Goal: Task Accomplishment & Management: Complete application form

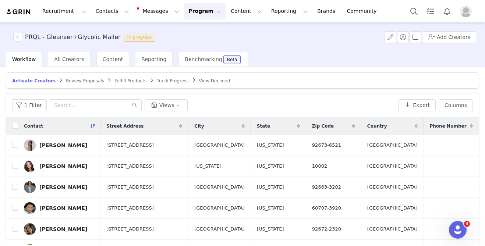
scroll to position [74, 0]
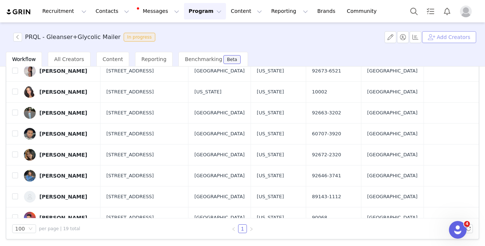
click at [433, 39] on button "Add Creators" at bounding box center [449, 37] width 54 height 12
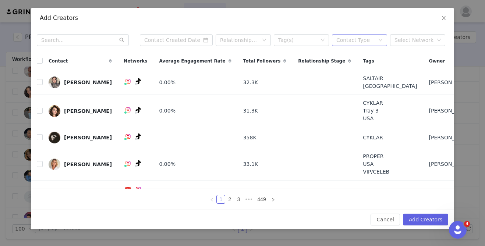
click at [351, 40] on div "Contact Type" at bounding box center [356, 39] width 38 height 7
click at [350, 52] on li "Creator" at bounding box center [359, 55] width 55 height 12
click at [306, 40] on div "Tag(s)" at bounding box center [298, 39] width 40 height 7
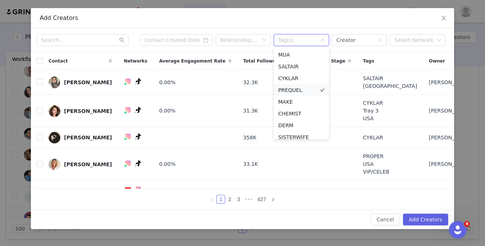
click at [291, 92] on li "PREQUEL" at bounding box center [301, 90] width 55 height 12
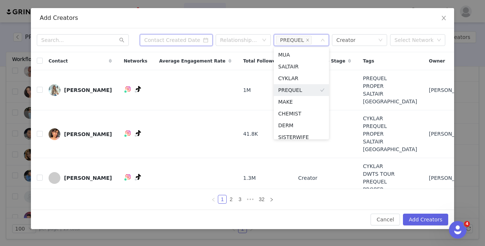
click at [180, 43] on input at bounding box center [176, 40] width 73 height 12
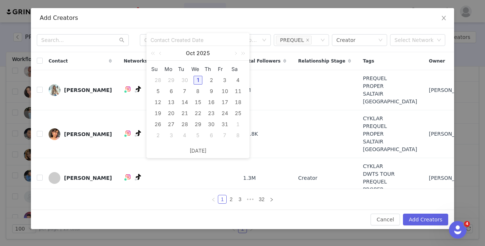
click at [200, 81] on div "1" at bounding box center [198, 80] width 9 height 9
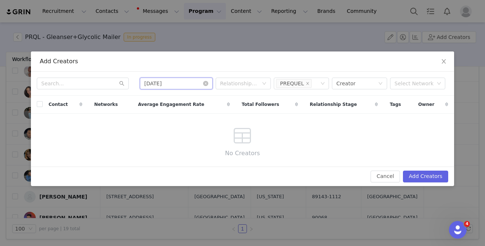
click at [175, 83] on input "10/01/2025" at bounding box center [176, 84] width 73 height 12
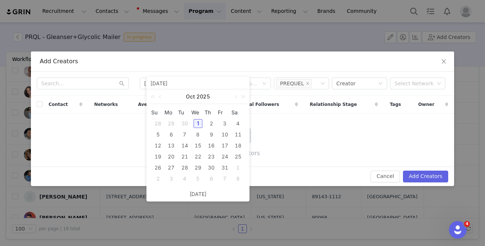
click at [184, 124] on div "30" at bounding box center [184, 123] width 9 height 9
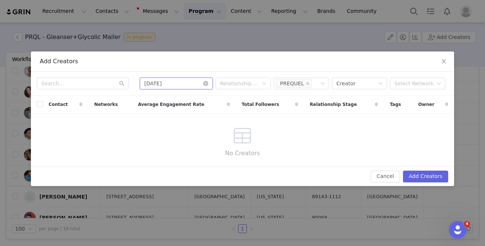
click at [180, 83] on input "09/30/2025" at bounding box center [176, 84] width 73 height 12
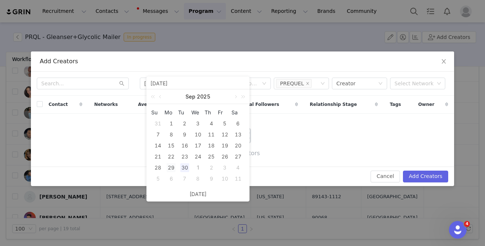
click at [175, 168] on div "29" at bounding box center [171, 167] width 9 height 9
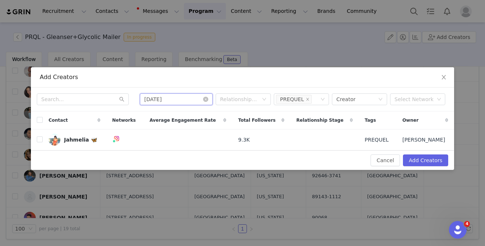
click at [173, 99] on input "09/29/2025" at bounding box center [176, 100] width 73 height 12
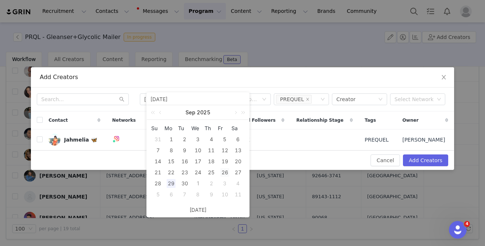
click at [224, 173] on div "26" at bounding box center [225, 172] width 9 height 9
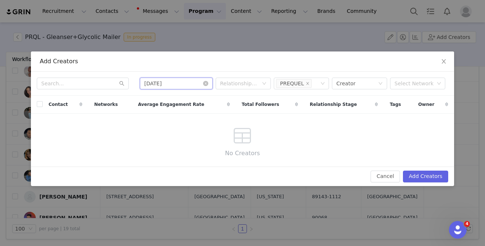
click at [184, 84] on input "09/26/2025" at bounding box center [176, 84] width 73 height 12
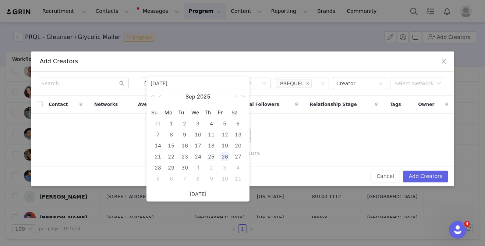
click at [211, 157] on div "25" at bounding box center [211, 156] width 9 height 9
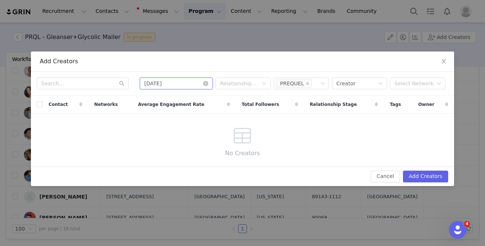
click at [167, 81] on input "09/25/2025" at bounding box center [176, 84] width 73 height 12
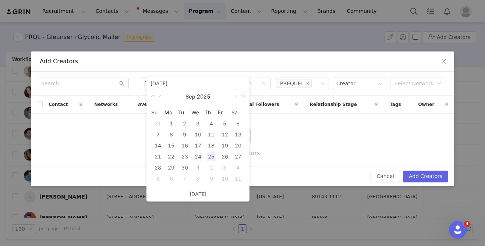
click at [197, 158] on div "24" at bounding box center [198, 156] width 9 height 9
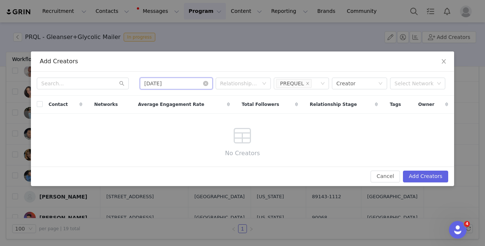
click at [173, 85] on input "09/24/2025" at bounding box center [176, 84] width 73 height 12
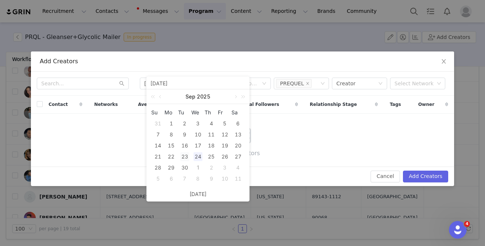
click at [185, 154] on div "23" at bounding box center [184, 156] width 9 height 9
type input "09/23/2025"
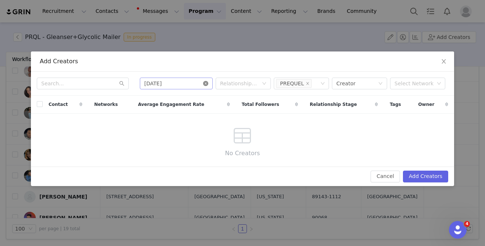
click at [206, 81] on icon "icon: close-circle" at bounding box center [205, 83] width 5 height 5
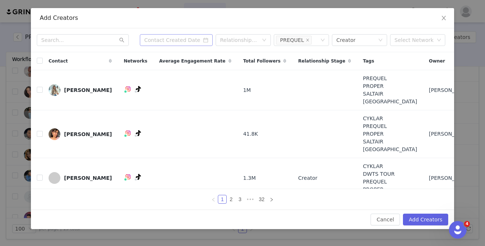
click at [187, 59] on span "Average Engagement Rate" at bounding box center [192, 61] width 66 height 7
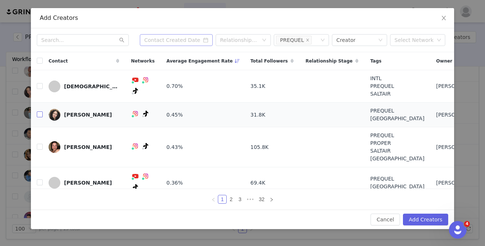
click at [40, 117] on input "checkbox" at bounding box center [40, 115] width 6 height 6
checkbox input "true"
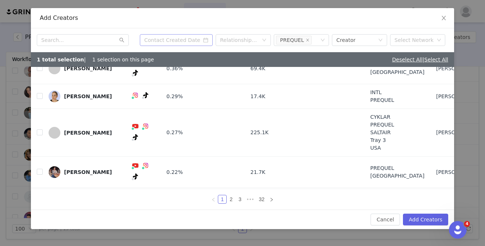
scroll to position [140, 0]
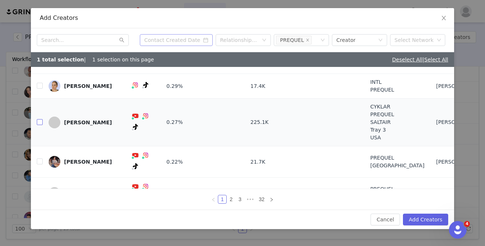
click at [41, 119] on input "checkbox" at bounding box center [40, 122] width 6 height 6
checkbox input "true"
click at [232, 200] on link "2" at bounding box center [231, 200] width 8 height 8
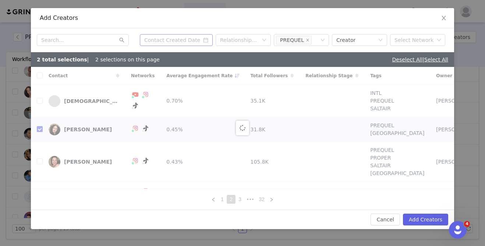
checkbox input "false"
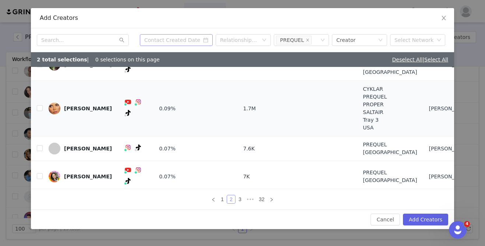
scroll to position [38, 0]
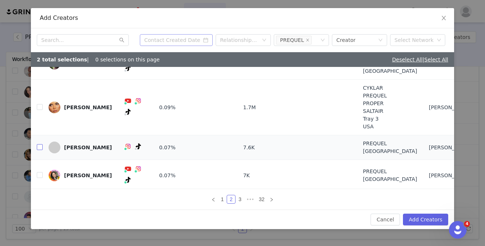
click at [40, 148] on input "checkbox" at bounding box center [40, 147] width 6 height 6
checkbox input "true"
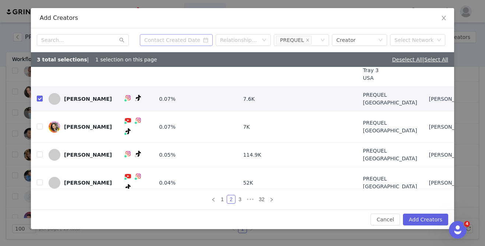
scroll to position [87, 0]
click at [40, 123] on input "checkbox" at bounding box center [40, 126] width 6 height 6
checkbox input "true"
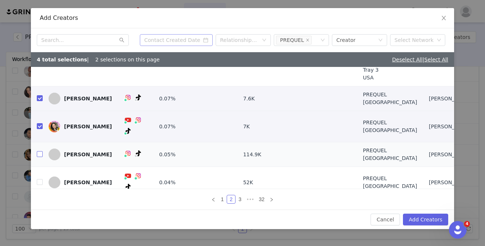
click at [41, 151] on input "checkbox" at bounding box center [40, 154] width 6 height 6
checkbox input "true"
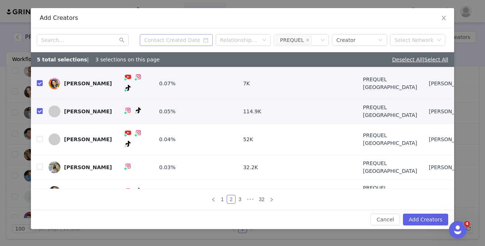
scroll to position [132, 0]
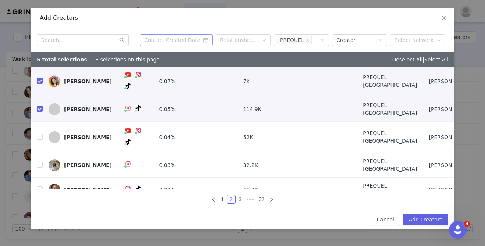
click at [242, 200] on link "3" at bounding box center [240, 200] width 8 height 8
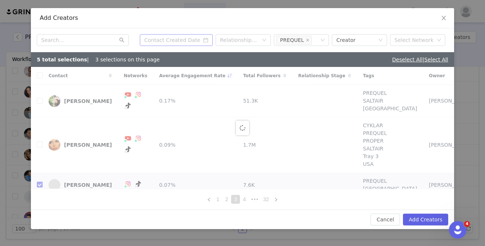
checkbox input "false"
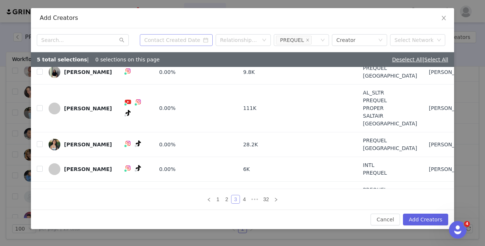
scroll to position [154, 0]
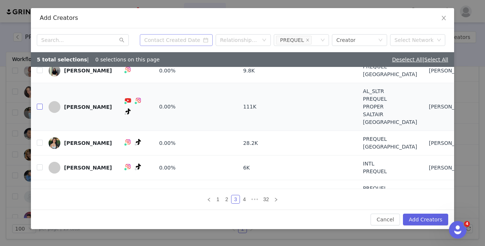
click at [40, 104] on input "checkbox" at bounding box center [40, 107] width 6 height 6
checkbox input "true"
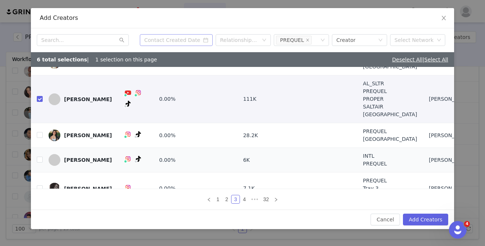
scroll to position [162, 0]
click at [42, 132] on input "checkbox" at bounding box center [40, 135] width 6 height 6
checkbox input "true"
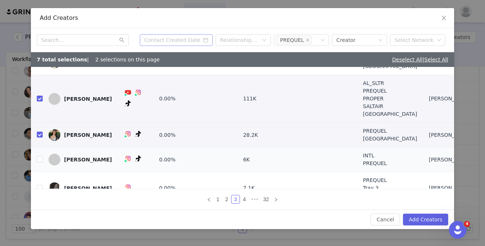
scroll to position [170, 0]
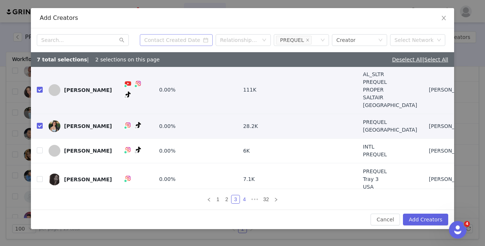
click at [244, 199] on link "4" at bounding box center [244, 200] width 8 height 8
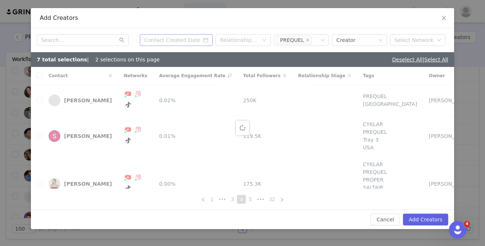
checkbox input "false"
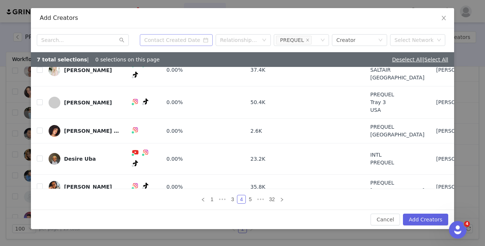
scroll to position [147, 0]
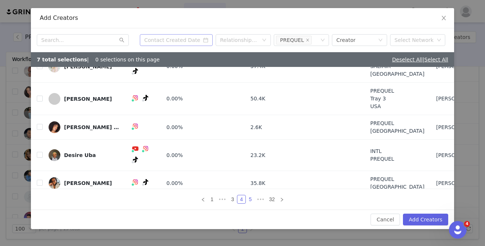
click at [251, 199] on link "5" at bounding box center [250, 200] width 8 height 8
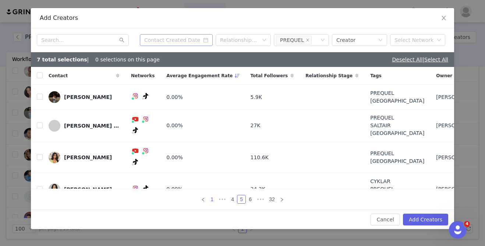
click at [212, 201] on link "1" at bounding box center [212, 200] width 8 height 8
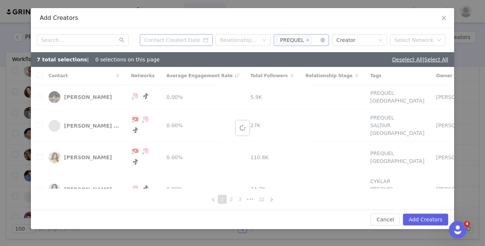
checkbox input "true"
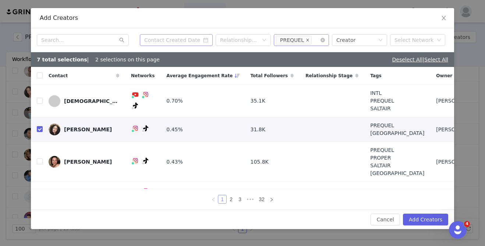
click at [307, 41] on icon "icon: close" at bounding box center [308, 40] width 4 height 4
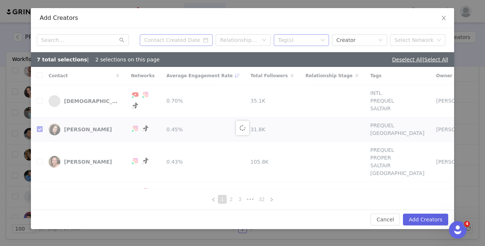
click at [307, 41] on div "Tag(s)" at bounding box center [298, 39] width 40 height 7
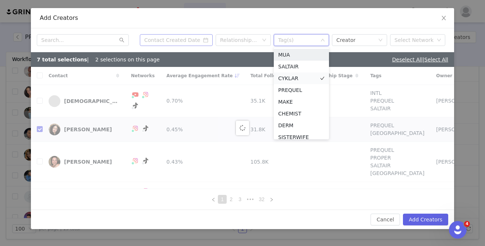
checkbox input "false"
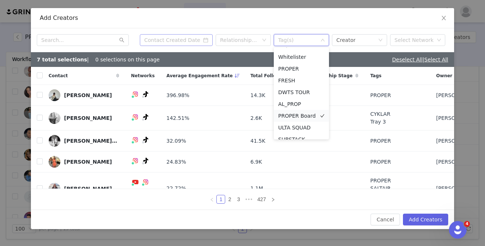
scroll to position [250, 0]
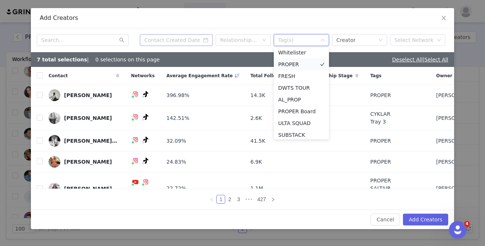
click at [288, 65] on li "PROPER" at bounding box center [301, 65] width 55 height 12
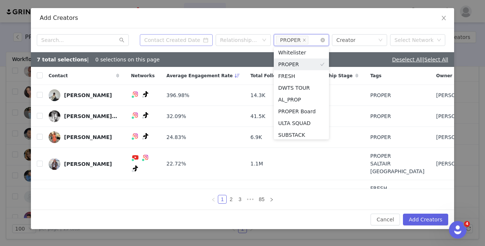
click at [240, 27] on div "Add Creators" at bounding box center [242, 18] width 423 height 20
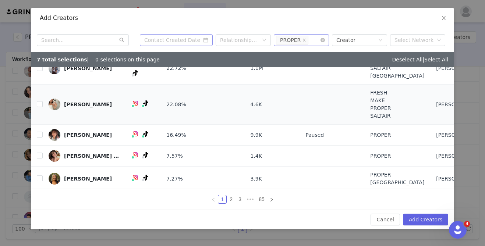
scroll to position [98, 0]
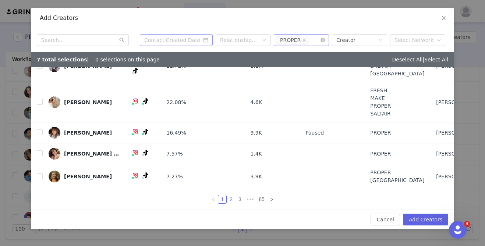
click at [231, 198] on link "2" at bounding box center [231, 200] width 8 height 8
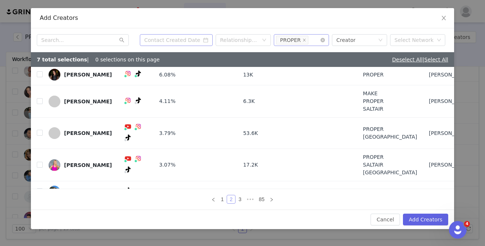
scroll to position [124, 0]
click at [240, 198] on link "3" at bounding box center [240, 200] width 8 height 8
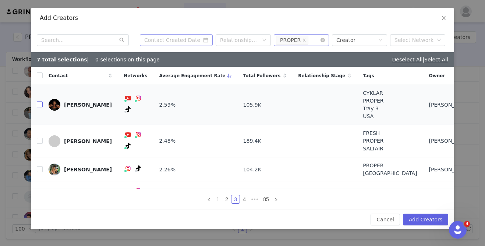
click at [41, 105] on input "checkbox" at bounding box center [40, 105] width 6 height 6
checkbox input "true"
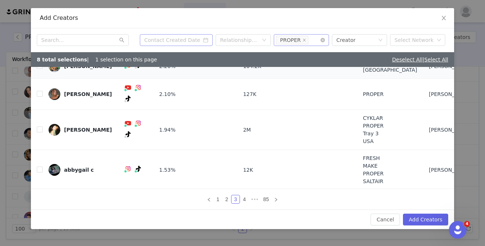
scroll to position [105, 0]
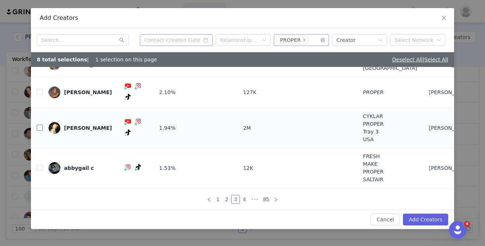
click at [39, 125] on input "checkbox" at bounding box center [40, 128] width 6 height 6
checkbox input "true"
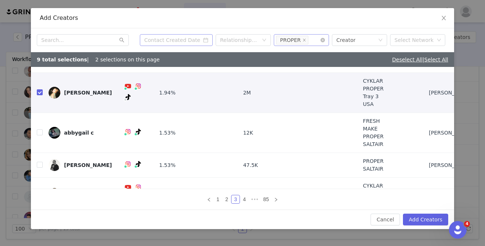
scroll to position [151, 0]
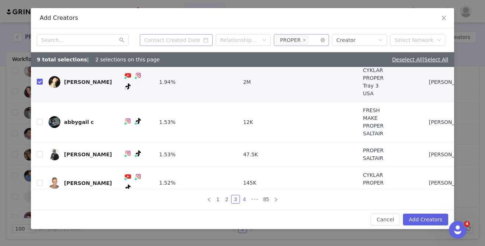
click at [246, 198] on link "4" at bounding box center [244, 200] width 8 height 8
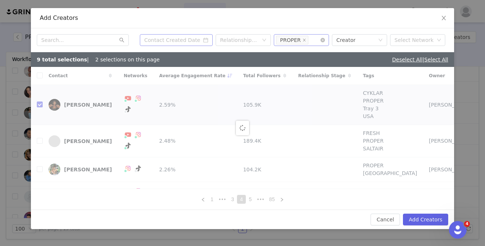
checkbox input "false"
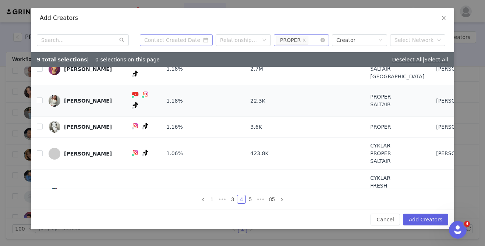
scroll to position [124, 0]
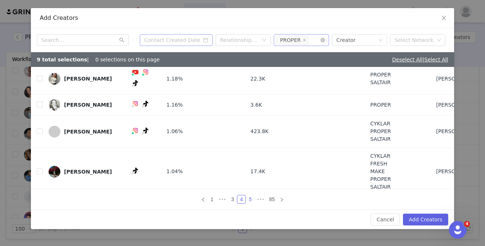
click at [249, 200] on link "5" at bounding box center [250, 200] width 8 height 8
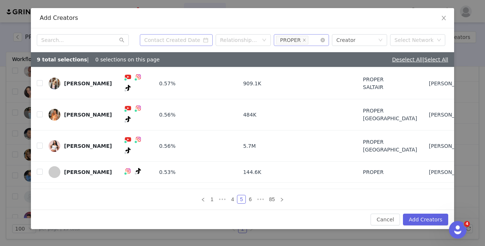
scroll to position [120, 0]
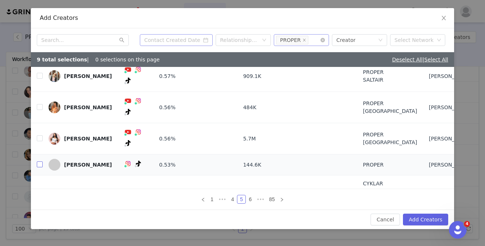
click at [40, 162] on input "checkbox" at bounding box center [40, 165] width 6 height 6
click at [249, 199] on link "6" at bounding box center [250, 200] width 8 height 8
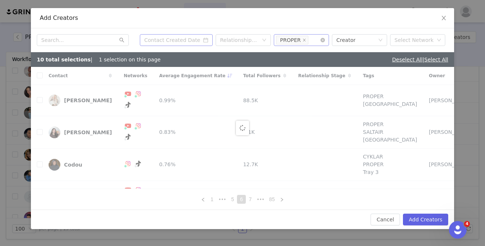
checkbox input "false"
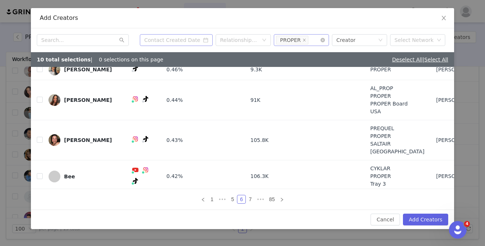
scroll to position [121, 0]
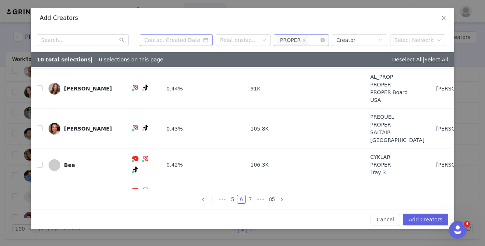
click at [249, 196] on link "7" at bounding box center [250, 200] width 8 height 8
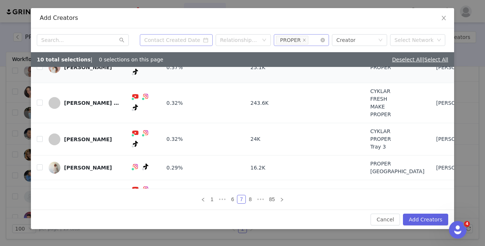
scroll to position [124, 0]
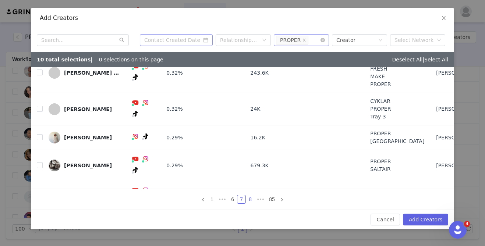
click at [250, 197] on link "8" at bounding box center [250, 200] width 8 height 8
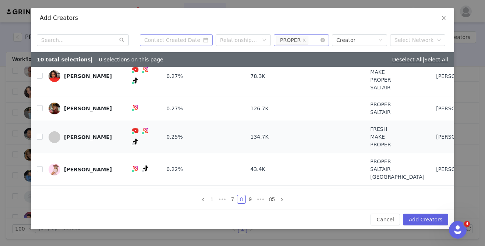
scroll to position [117, 0]
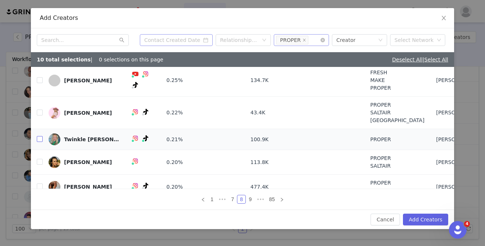
click at [38, 136] on input "checkbox" at bounding box center [40, 139] width 6 height 6
click at [251, 200] on link "9" at bounding box center [250, 200] width 8 height 8
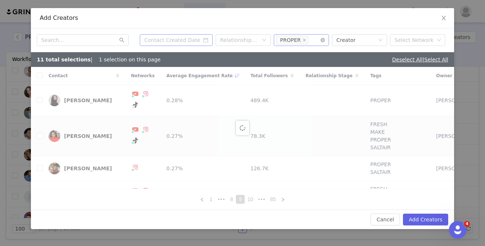
checkbox input "false"
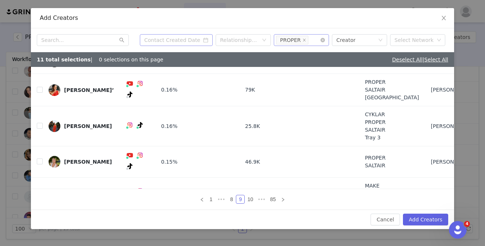
scroll to position [151, 0]
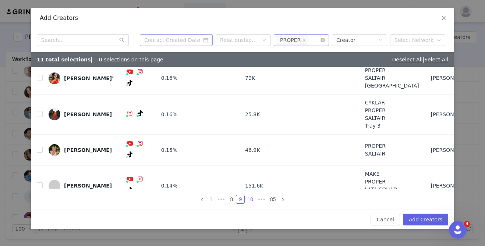
click at [253, 201] on link "10" at bounding box center [250, 200] width 10 height 8
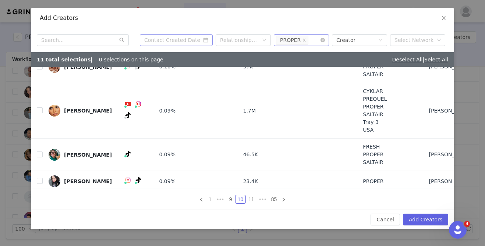
scroll to position [171, 0]
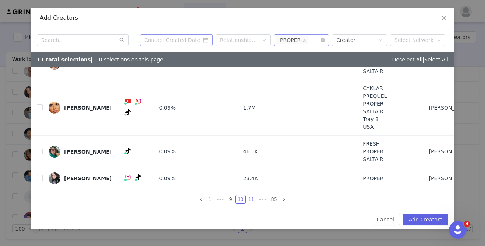
click at [253, 201] on link "11" at bounding box center [251, 200] width 10 height 8
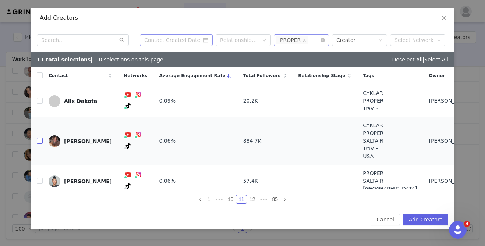
click at [39, 142] on input "checkbox" at bounding box center [40, 141] width 6 height 6
click at [230, 199] on link "10" at bounding box center [231, 200] width 10 height 8
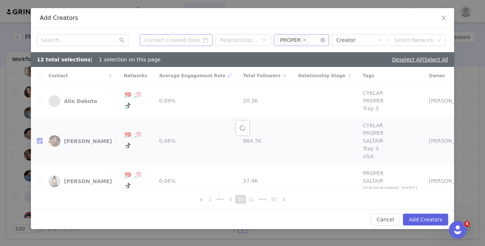
checkbox input "false"
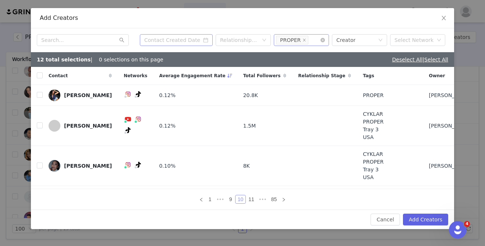
scroll to position [171, 0]
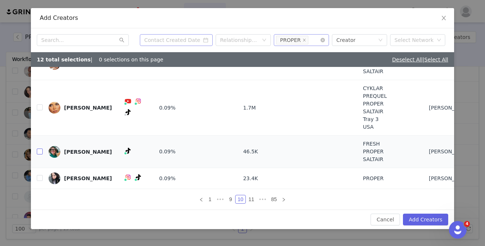
click at [39, 155] on input "checkbox" at bounding box center [40, 152] width 6 height 6
checkbox input "true"
click at [251, 201] on link "11" at bounding box center [251, 200] width 10 height 8
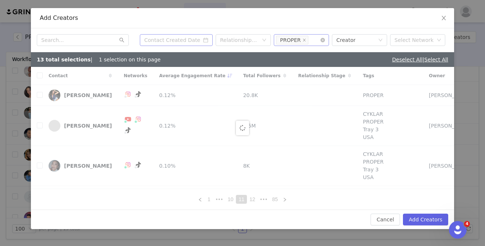
checkbox input "true"
checkbox input "false"
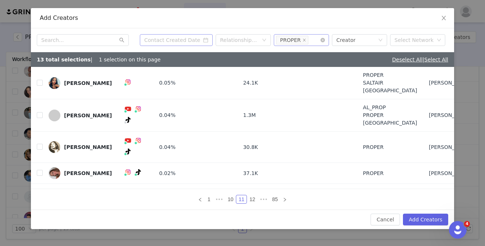
scroll to position [131, 0]
click at [42, 114] on input "checkbox" at bounding box center [40, 115] width 6 height 6
checkbox input "true"
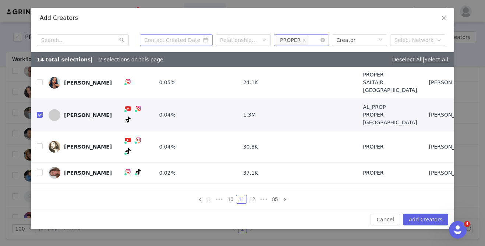
scroll to position [140, 0]
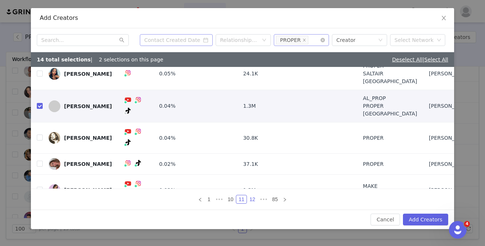
click at [252, 200] on link "12" at bounding box center [252, 200] width 10 height 8
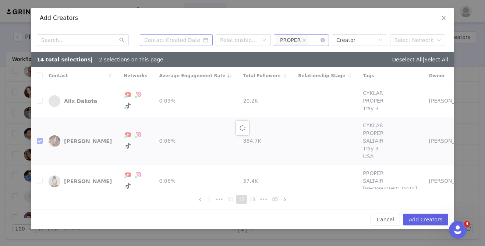
checkbox input "false"
checkbox input "true"
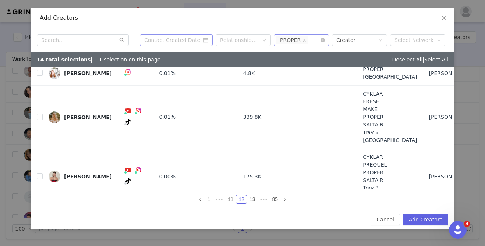
scroll to position [110, 0]
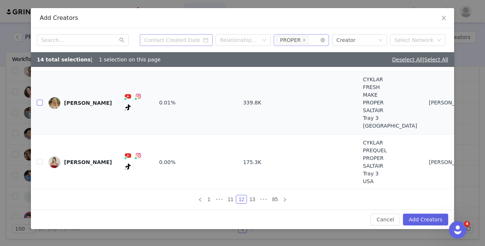
click at [40, 100] on input "checkbox" at bounding box center [40, 103] width 6 height 6
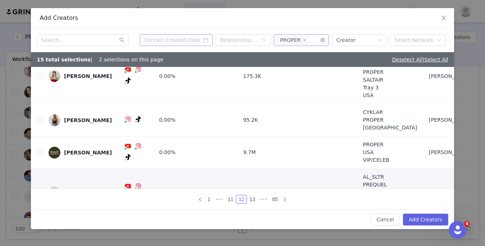
scroll to position [217, 0]
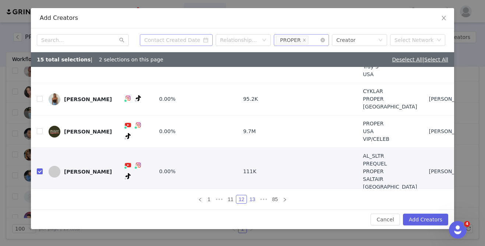
click at [254, 201] on link "13" at bounding box center [252, 200] width 10 height 8
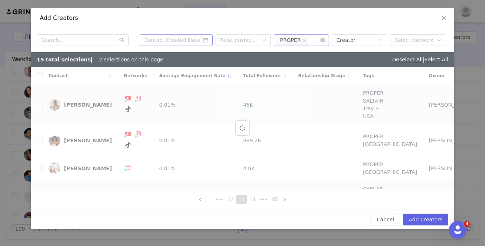
checkbox input "false"
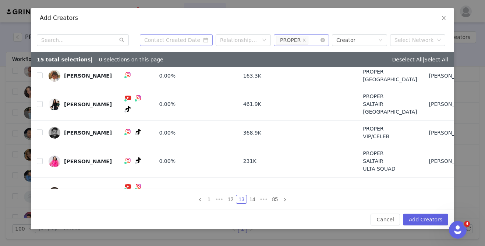
scroll to position [101, 0]
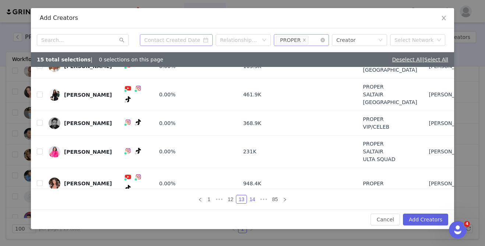
click at [253, 202] on link "14" at bounding box center [252, 200] width 10 height 8
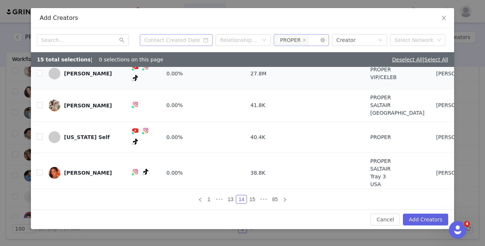
scroll to position [144, 0]
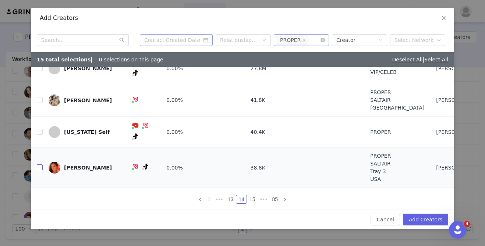
click at [39, 165] on input "checkbox" at bounding box center [40, 168] width 6 height 6
click at [253, 201] on link "15" at bounding box center [252, 200] width 10 height 8
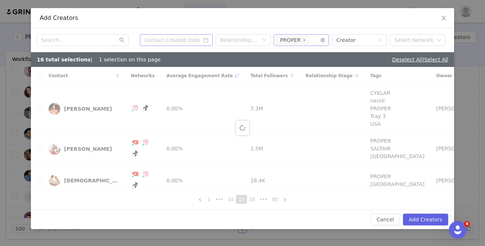
checkbox input "false"
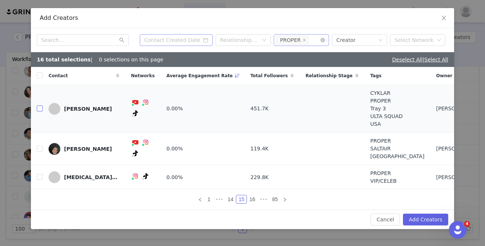
click at [42, 111] on input "checkbox" at bounding box center [40, 109] width 6 height 6
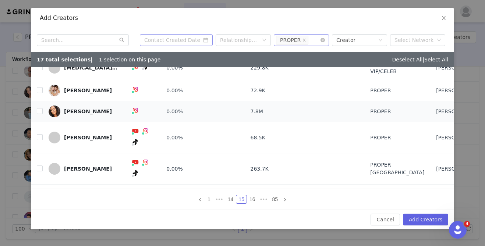
scroll to position [113, 0]
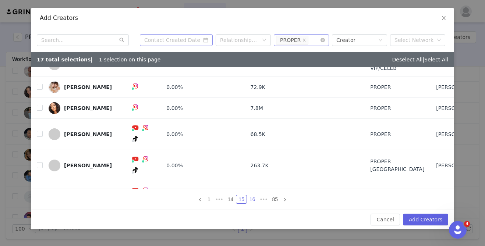
click at [253, 202] on link "16" at bounding box center [252, 200] width 10 height 8
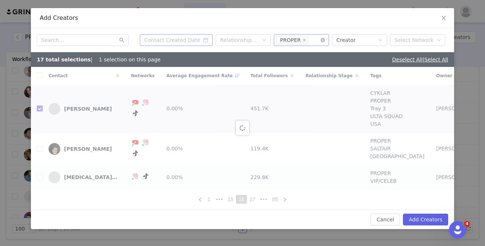
checkbox input "false"
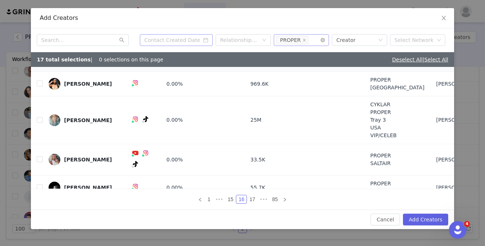
scroll to position [124, 0]
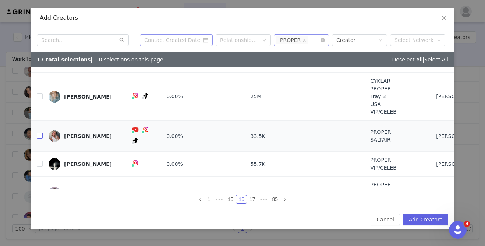
click at [38, 133] on input "checkbox" at bounding box center [40, 136] width 6 height 6
click at [251, 201] on link "17" at bounding box center [252, 200] width 10 height 8
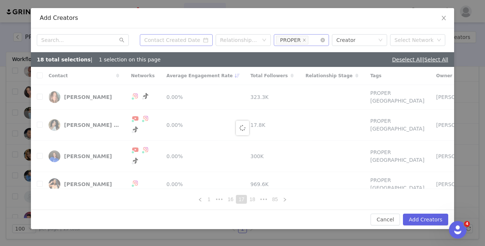
checkbox input "false"
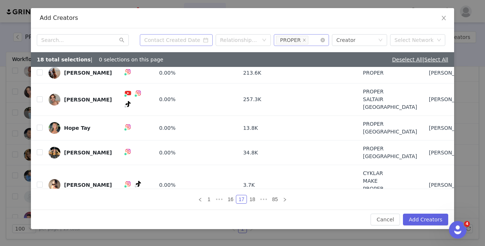
scroll to position [124, 0]
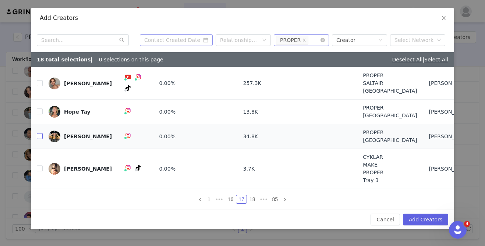
click at [39, 137] on input "checkbox" at bounding box center [40, 136] width 6 height 6
click at [254, 197] on link "18" at bounding box center [252, 200] width 10 height 8
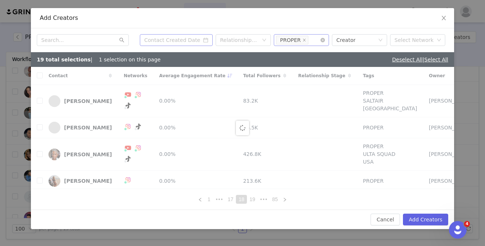
checkbox input "false"
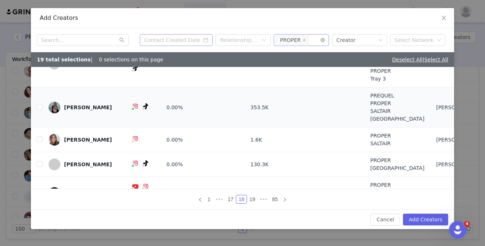
scroll to position [47, 0]
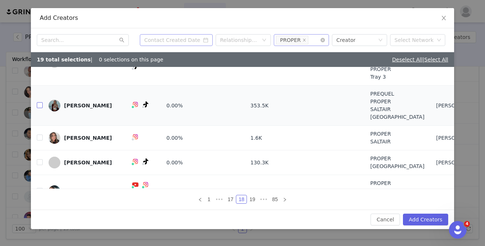
click at [41, 105] on input "checkbox" at bounding box center [40, 105] width 6 height 6
checkbox input "true"
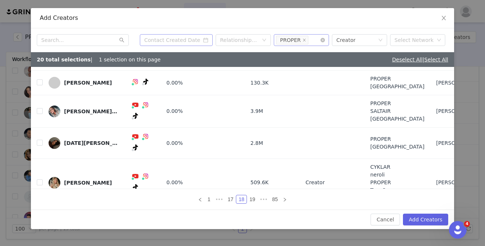
scroll to position [130, 0]
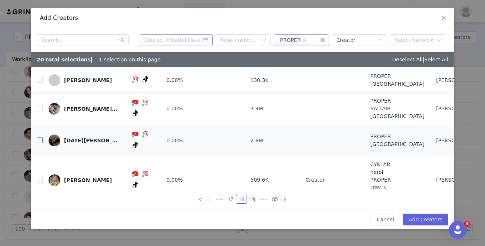
click at [40, 137] on input "checkbox" at bounding box center [40, 140] width 6 height 6
checkbox input "true"
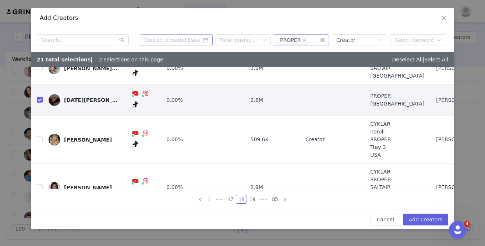
scroll to position [186, 0]
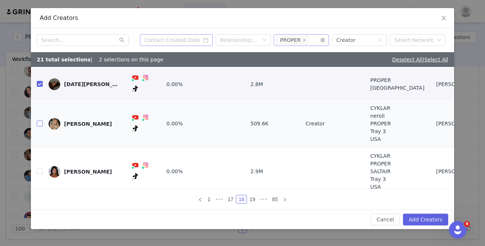
click at [38, 121] on input "checkbox" at bounding box center [40, 124] width 6 height 6
checkbox input "true"
click at [40, 169] on input "checkbox" at bounding box center [40, 172] width 6 height 6
checkbox input "true"
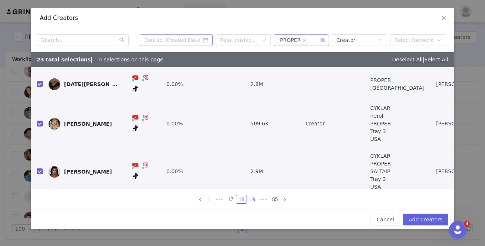
click at [252, 202] on link "19" at bounding box center [252, 200] width 10 height 8
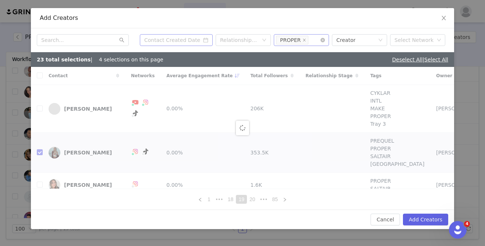
checkbox input "false"
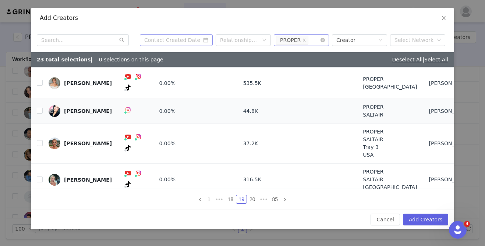
scroll to position [50, 0]
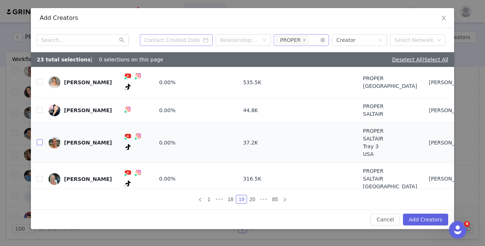
click at [39, 140] on input "checkbox" at bounding box center [40, 143] width 6 height 6
checkbox input "true"
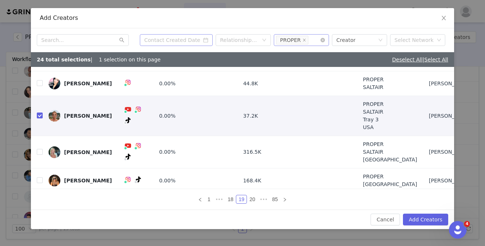
scroll to position [78, 0]
click at [39, 149] on input "checkbox" at bounding box center [40, 152] width 6 height 6
checkbox input "true"
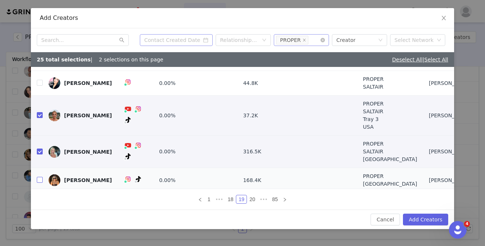
click at [39, 177] on input "checkbox" at bounding box center [40, 180] width 6 height 6
checkbox input "true"
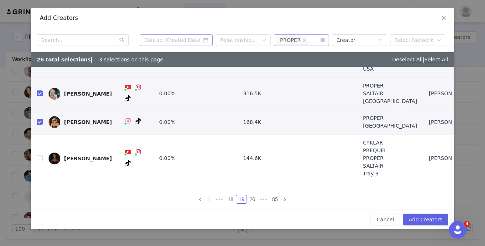
scroll to position [155, 0]
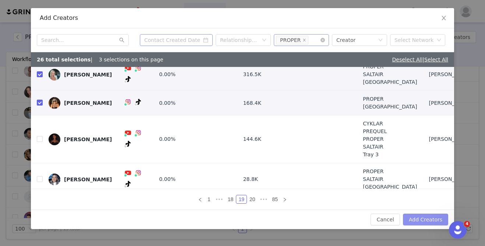
click at [423, 217] on button "Add Creators" at bounding box center [425, 220] width 45 height 12
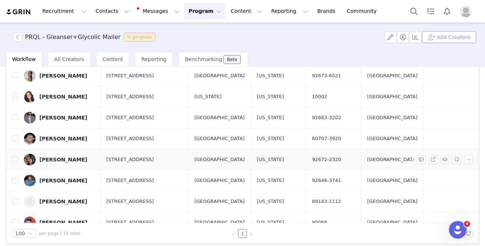
scroll to position [74, 0]
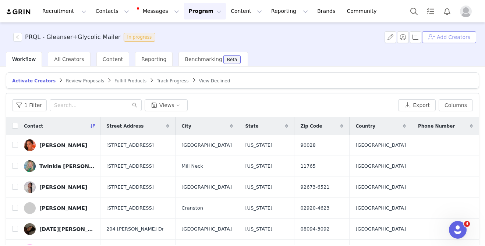
click at [441, 40] on button "Add Creators" at bounding box center [449, 37] width 54 height 12
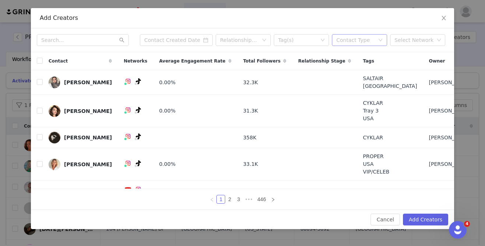
click at [346, 40] on div "Contact Type" at bounding box center [356, 39] width 38 height 7
click at [345, 55] on li "Creator" at bounding box center [359, 55] width 55 height 12
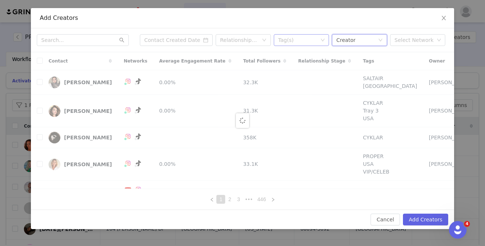
click at [302, 40] on div "Tag(s)" at bounding box center [298, 39] width 40 height 7
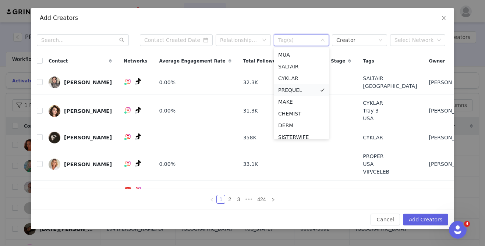
click at [293, 89] on li "PREQUEL" at bounding box center [301, 90] width 55 height 12
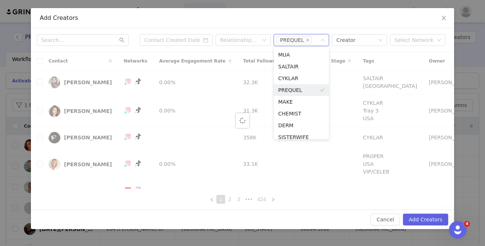
click at [235, 25] on div "Add Creators" at bounding box center [242, 18] width 423 height 20
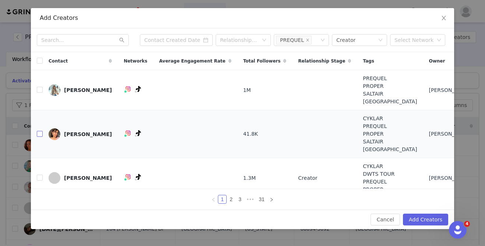
click at [38, 136] on input "checkbox" at bounding box center [40, 134] width 6 height 6
checkbox input "true"
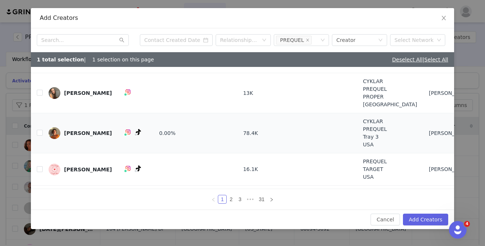
scroll to position [147, 0]
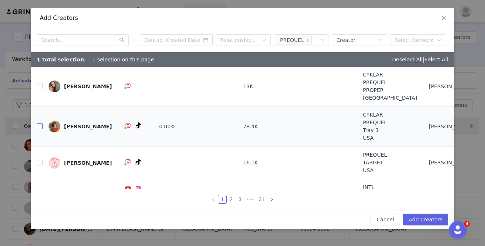
click at [40, 125] on input "checkbox" at bounding box center [40, 126] width 6 height 6
checkbox input "true"
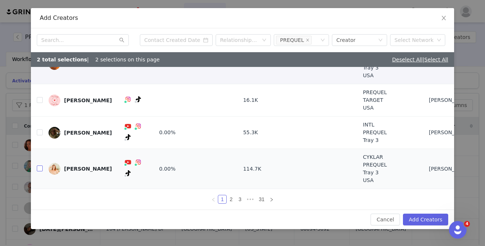
click at [40, 169] on input "checkbox" at bounding box center [40, 169] width 6 height 6
checkbox input "true"
click at [233, 202] on link "2" at bounding box center [231, 200] width 8 height 8
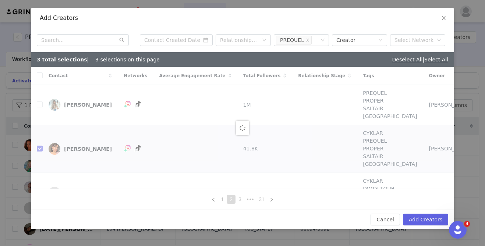
checkbox input "false"
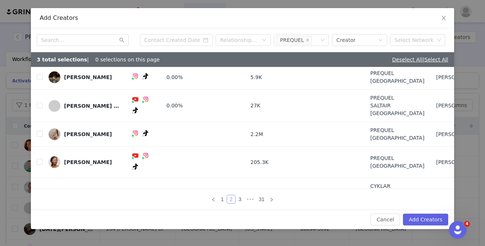
scroll to position [124, 0]
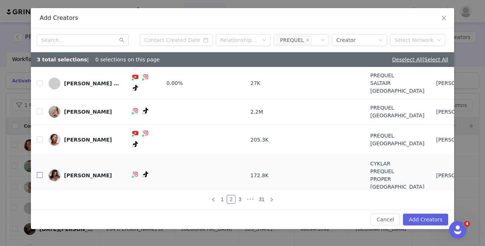
click at [41, 172] on input "checkbox" at bounding box center [40, 175] width 6 height 6
click at [239, 199] on link "3" at bounding box center [240, 200] width 8 height 8
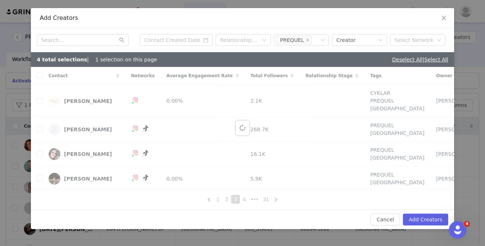
checkbox input "false"
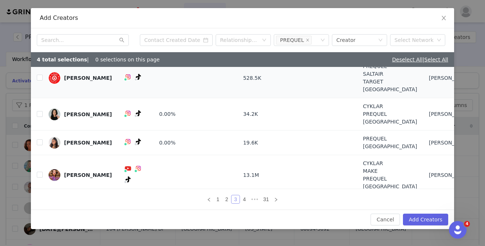
scroll to position [64, 0]
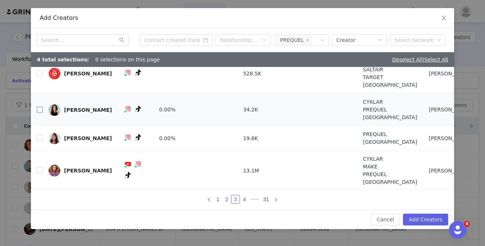
click at [41, 111] on input "checkbox" at bounding box center [40, 110] width 6 height 6
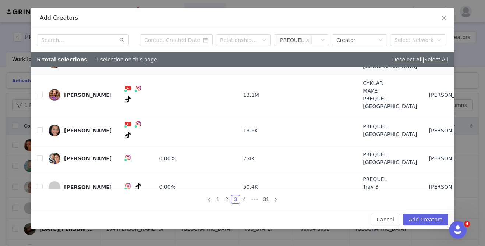
scroll to position [147, 0]
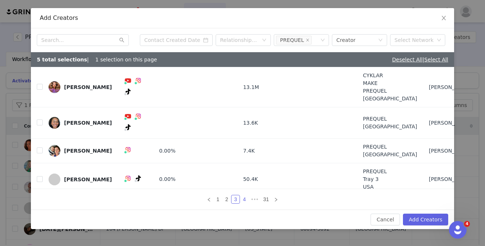
click at [245, 202] on link "4" at bounding box center [244, 200] width 8 height 8
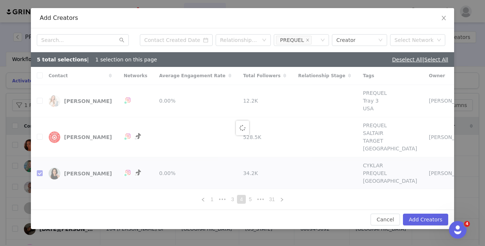
checkbox input "false"
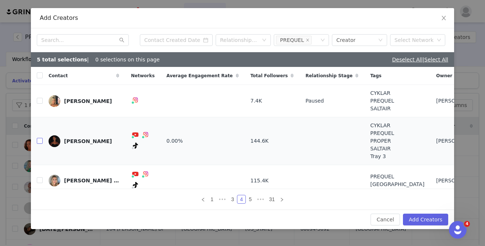
click at [40, 141] on input "checkbox" at bounding box center [40, 141] width 6 height 6
checkbox input "true"
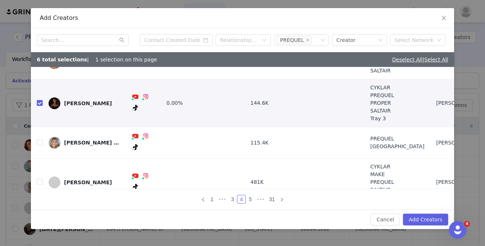
scroll to position [38, 0]
click at [39, 139] on input "checkbox" at bounding box center [40, 142] width 6 height 6
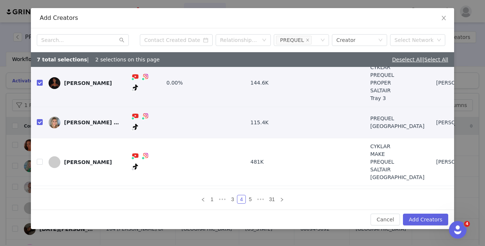
scroll to position [63, 0]
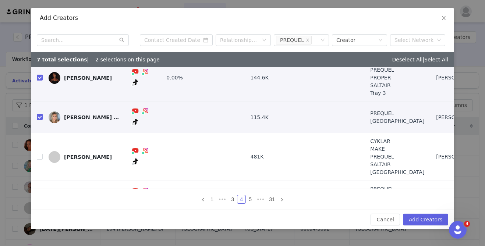
click at [38, 115] on input "checkbox" at bounding box center [40, 117] width 6 height 6
checkbox input "false"
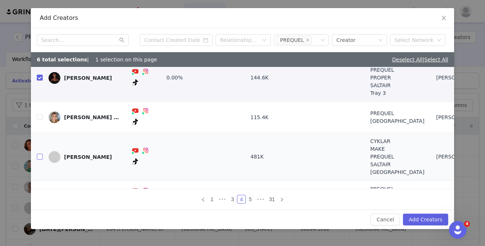
click at [41, 154] on input "checkbox" at bounding box center [40, 157] width 6 height 6
checkbox input "true"
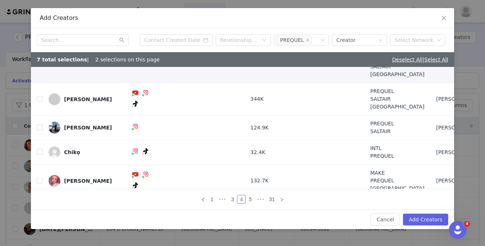
scroll to position [163, 0]
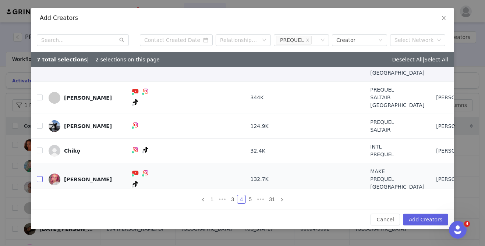
click at [40, 176] on input "checkbox" at bounding box center [40, 179] width 6 height 6
checkbox input "true"
click at [250, 201] on link "5" at bounding box center [250, 200] width 8 height 8
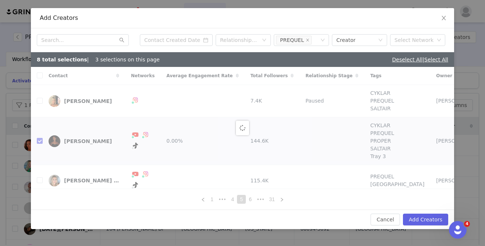
checkbox input "false"
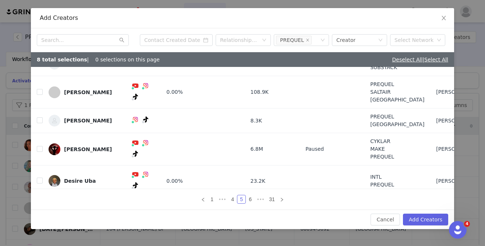
scroll to position [124, 0]
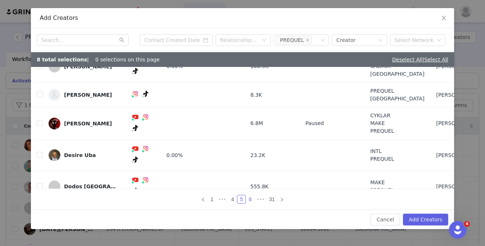
click at [251, 198] on link "6" at bounding box center [250, 200] width 8 height 8
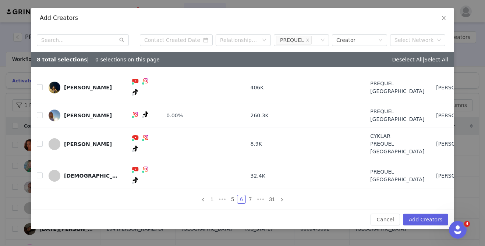
scroll to position [109, 0]
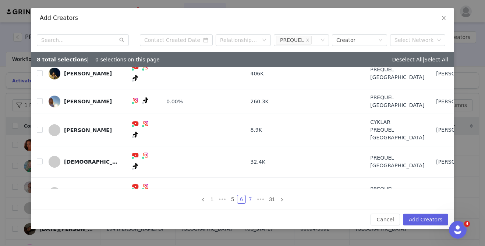
click at [252, 203] on link "7" at bounding box center [250, 200] width 8 height 8
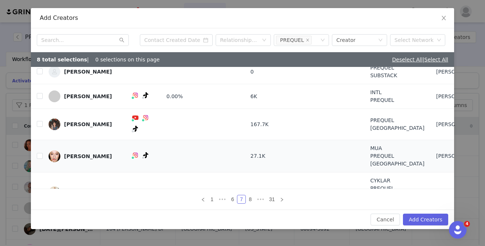
scroll to position [140, 0]
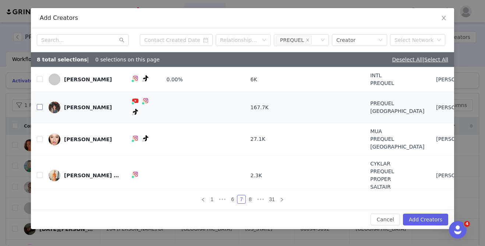
click at [39, 104] on input "checkbox" at bounding box center [40, 107] width 6 height 6
click at [252, 201] on link "8" at bounding box center [250, 200] width 8 height 8
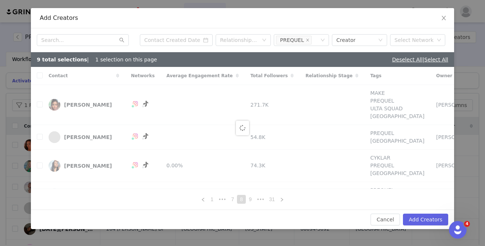
checkbox input "false"
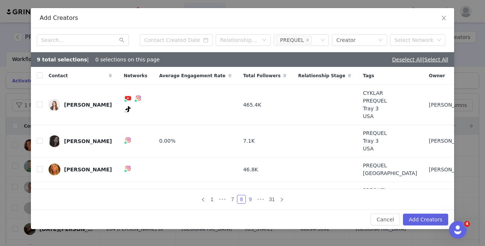
click at [251, 200] on link "9" at bounding box center [250, 200] width 8 height 8
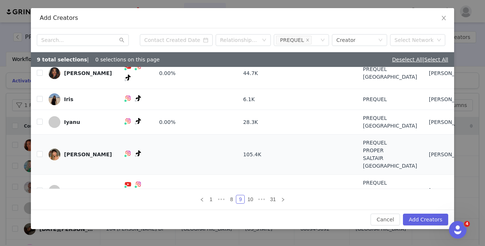
scroll to position [31, 0]
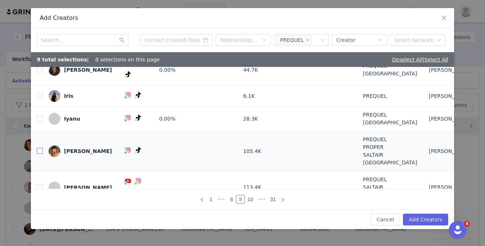
click at [38, 148] on input "checkbox" at bounding box center [40, 151] width 6 height 6
checkbox input "true"
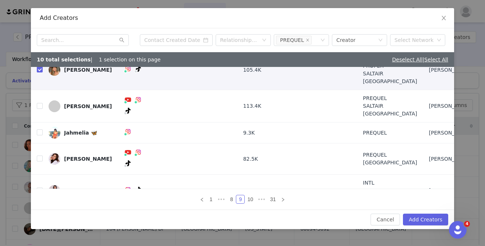
scroll to position [117, 0]
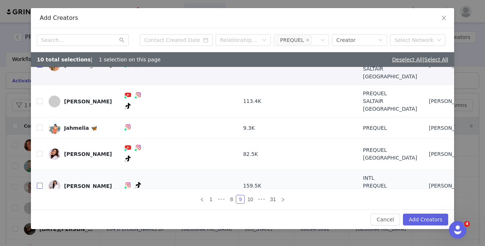
click at [40, 183] on input "checkbox" at bounding box center [40, 186] width 6 height 6
checkbox input "true"
click at [250, 198] on link "10" at bounding box center [250, 200] width 10 height 8
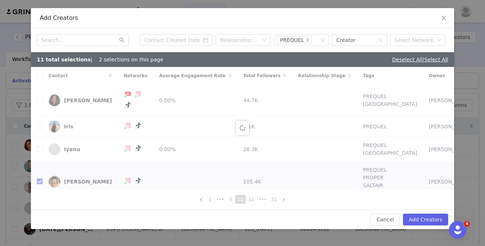
checkbox input "false"
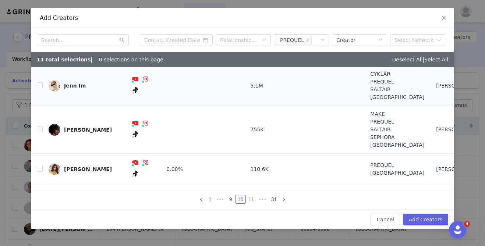
scroll to position [78, 0]
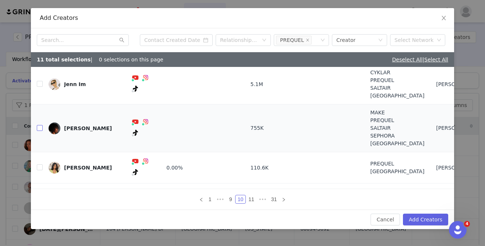
click at [40, 128] on input "checkbox" at bounding box center [40, 128] width 6 height 6
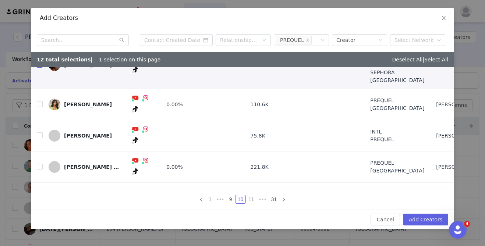
scroll to position [147, 0]
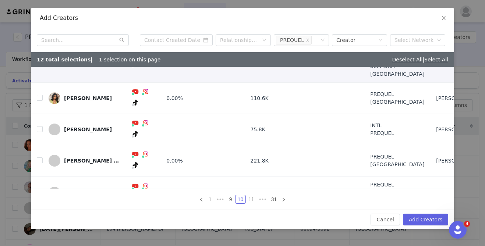
click at [303, 208] on div "1 ••• 9 10 11 ••• 31" at bounding box center [242, 199] width 423 height 21
click at [251, 199] on link "11" at bounding box center [251, 200] width 10 height 8
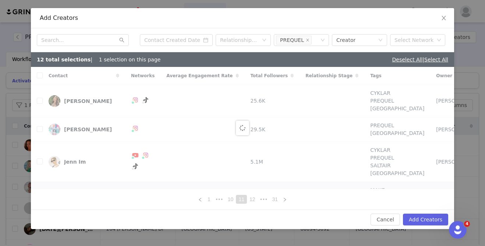
checkbox input "false"
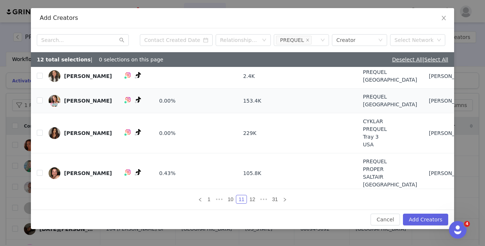
scroll to position [78, 0]
click at [39, 135] on input "checkbox" at bounding box center [40, 133] width 6 height 6
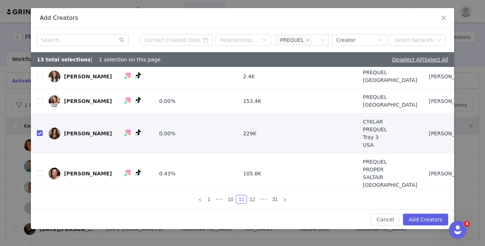
scroll to position [140, 0]
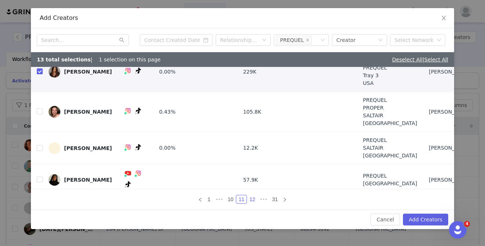
click at [252, 199] on link "12" at bounding box center [252, 200] width 10 height 8
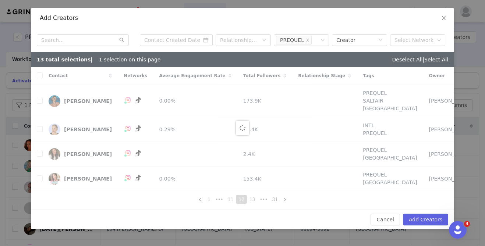
checkbox input "false"
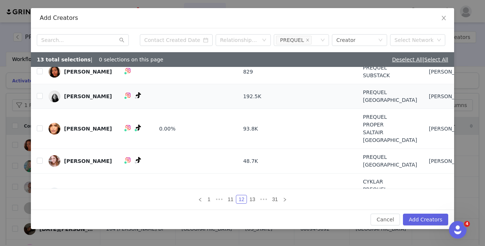
scroll to position [29, 0]
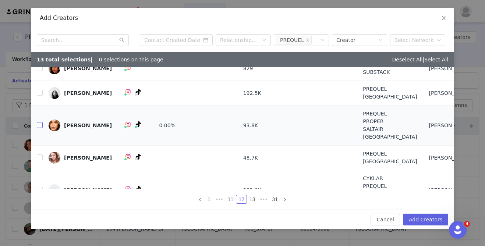
click at [39, 126] on input "checkbox" at bounding box center [40, 125] width 6 height 6
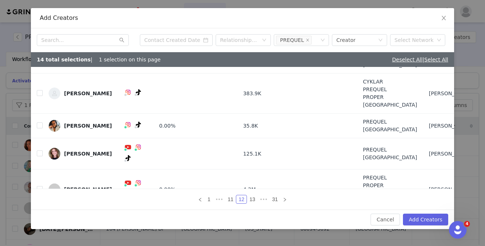
scroll to position [140, 0]
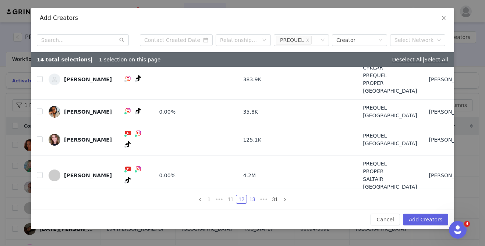
click at [252, 197] on link "13" at bounding box center [252, 200] width 10 height 8
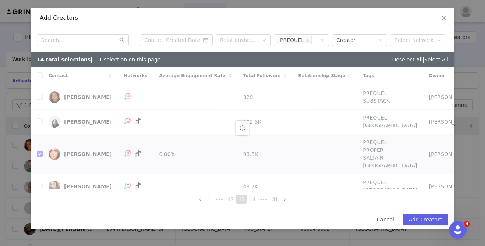
checkbox input "false"
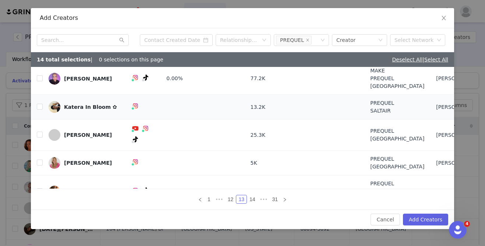
scroll to position [140, 0]
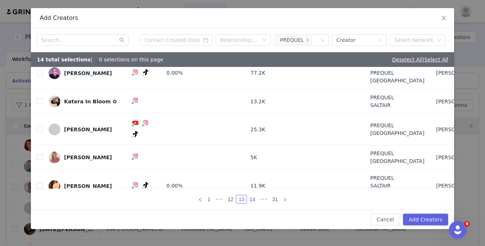
click at [253, 198] on link "14" at bounding box center [252, 200] width 10 height 8
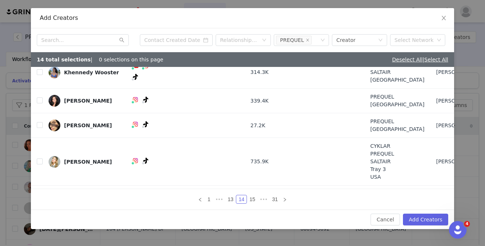
scroll to position [163, 0]
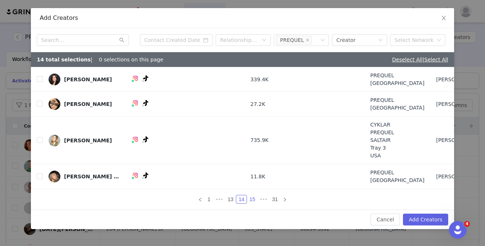
click at [251, 198] on link "15" at bounding box center [252, 200] width 10 height 8
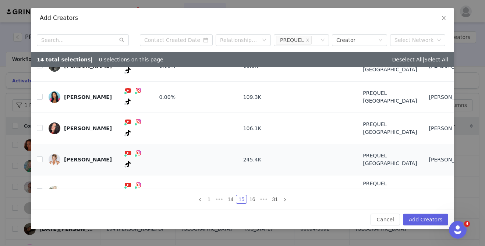
scroll to position [61, 0]
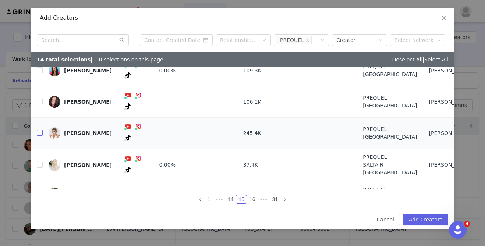
click at [37, 130] on input "checkbox" at bounding box center [40, 133] width 6 height 6
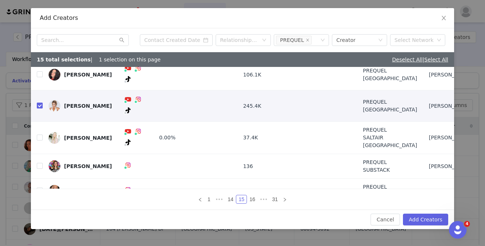
scroll to position [101, 0]
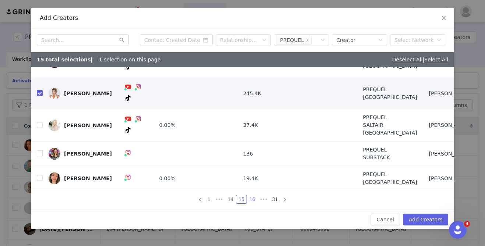
click at [255, 203] on link "16" at bounding box center [252, 200] width 10 height 8
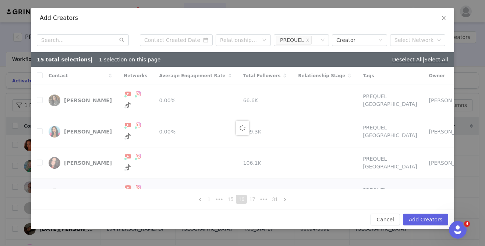
checkbox input "false"
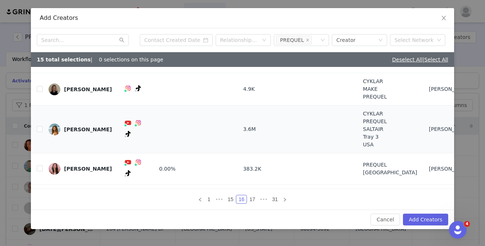
scroll to position [14, 0]
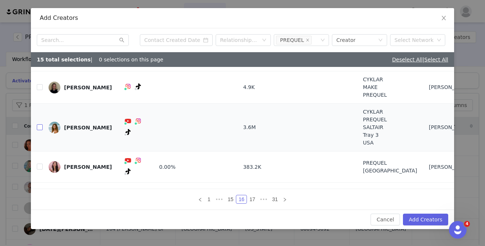
click at [40, 126] on input "checkbox" at bounding box center [40, 127] width 6 height 6
checkbox input "true"
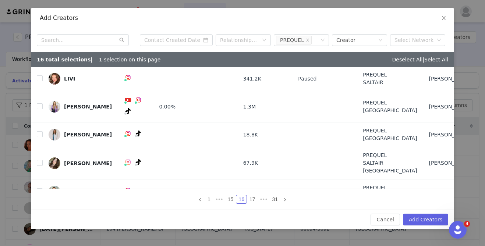
scroll to position [132, 0]
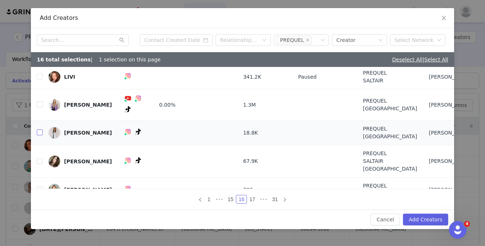
click at [40, 130] on input "checkbox" at bounding box center [40, 133] width 6 height 6
checkbox input "true"
click at [40, 158] on input "checkbox" at bounding box center [40, 161] width 6 height 6
checkbox input "true"
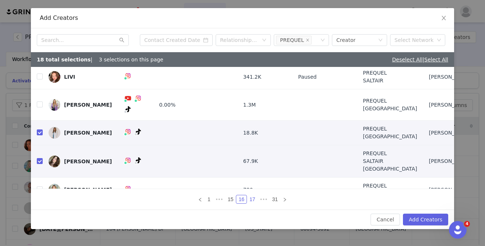
click at [253, 204] on li "17" at bounding box center [252, 199] width 11 height 9
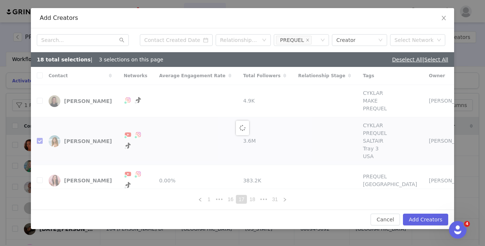
checkbox input "false"
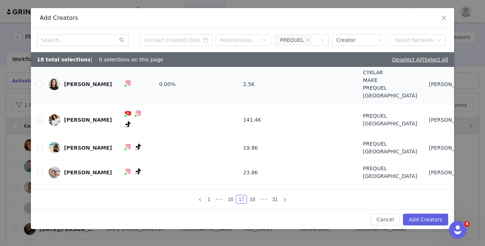
scroll to position [109, 0]
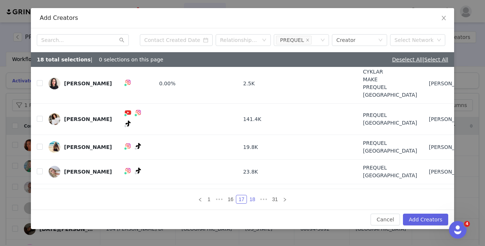
click at [253, 201] on link "18" at bounding box center [252, 200] width 10 height 8
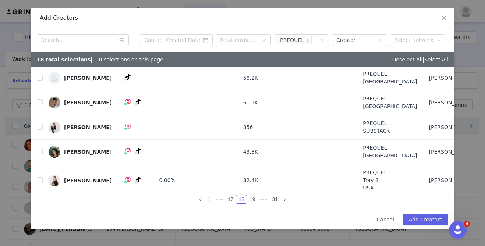
scroll to position [97, 0]
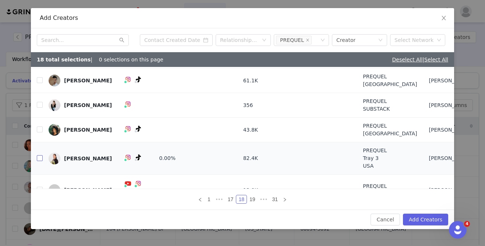
click at [37, 155] on input "checkbox" at bounding box center [40, 158] width 6 height 6
click at [251, 198] on link "19" at bounding box center [252, 200] width 10 height 8
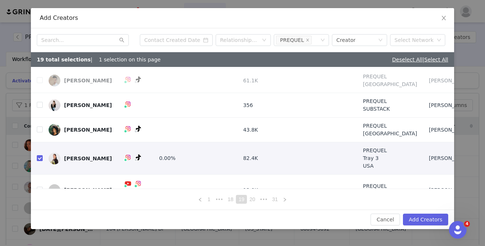
scroll to position [0, 0]
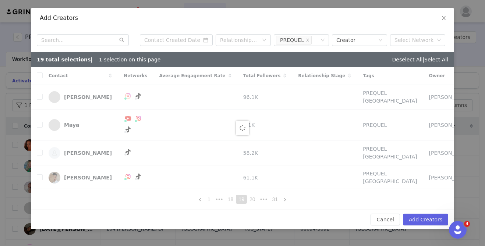
checkbox input "false"
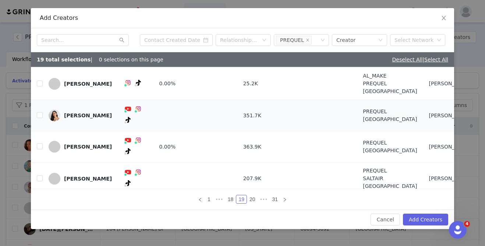
scroll to position [18, 0]
click at [39, 113] on input "checkbox" at bounding box center [40, 115] width 6 height 6
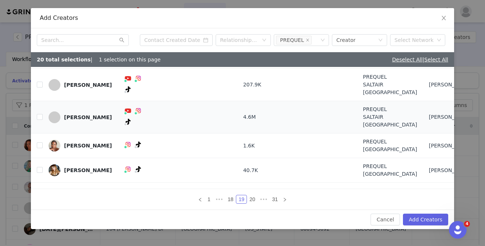
scroll to position [116, 0]
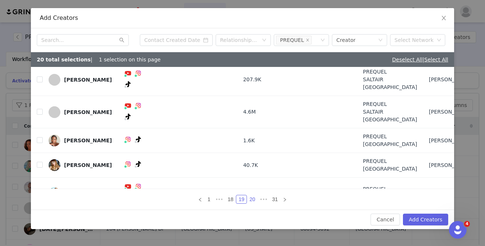
click at [250, 198] on link "20" at bounding box center [252, 200] width 10 height 8
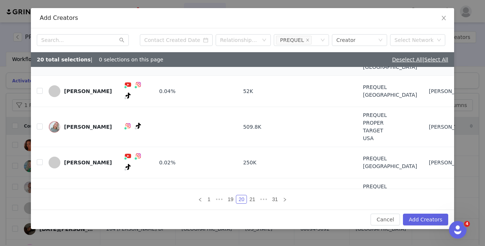
scroll to position [0, 0]
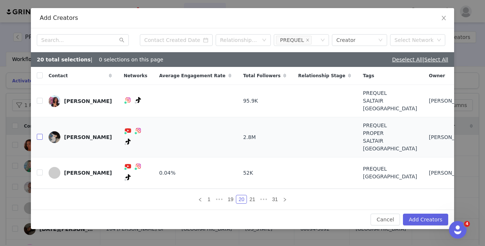
click at [40, 136] on input "checkbox" at bounding box center [40, 137] width 6 height 6
checkbox input "true"
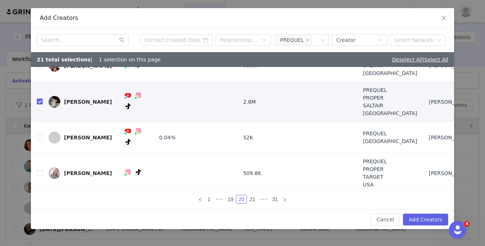
scroll to position [53, 0]
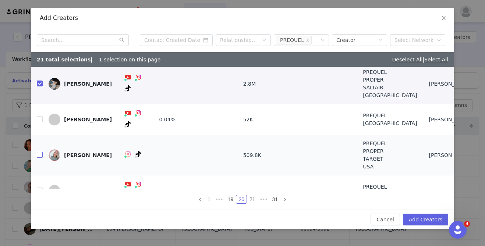
click at [40, 152] on input "checkbox" at bounding box center [40, 155] width 6 height 6
checkbox input "true"
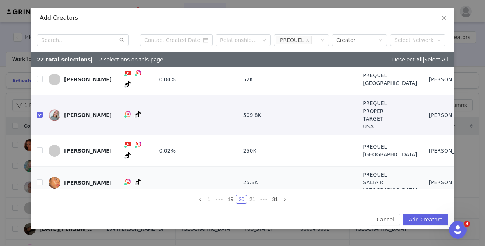
scroll to position [140, 0]
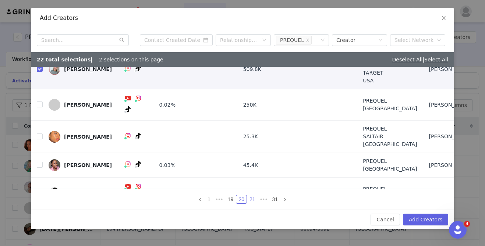
click at [254, 197] on link "21" at bounding box center [252, 200] width 10 height 8
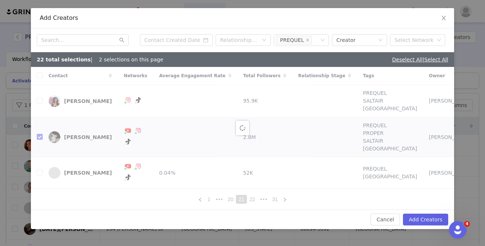
checkbox input "false"
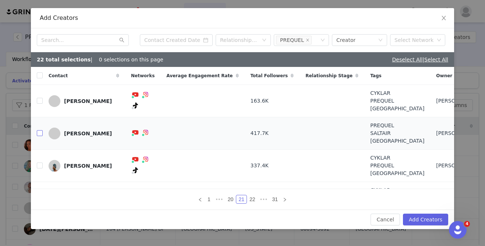
click at [38, 133] on input "checkbox" at bounding box center [40, 133] width 6 height 6
checkbox input "true"
click at [40, 102] on input "checkbox" at bounding box center [40, 101] width 6 height 6
checkbox input "true"
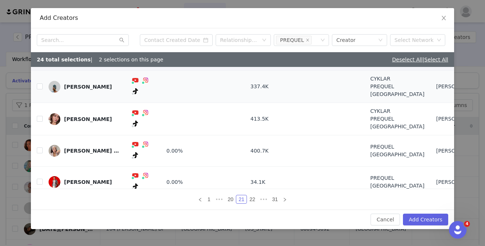
scroll to position [75, 0]
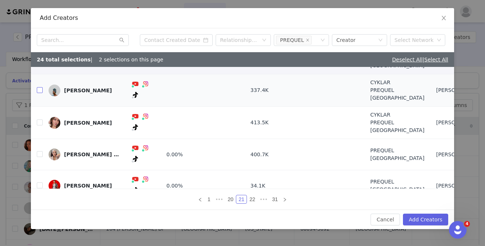
click at [41, 90] on input "checkbox" at bounding box center [40, 90] width 6 height 6
checkbox input "true"
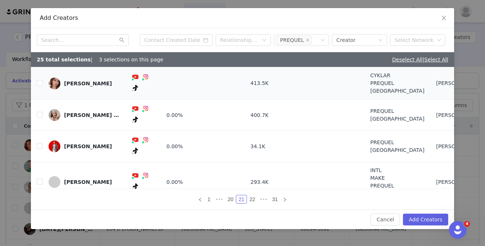
scroll to position [140, 0]
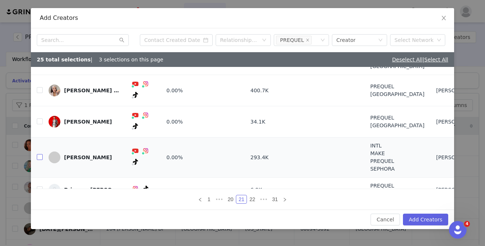
click at [38, 154] on input "checkbox" at bounding box center [40, 157] width 6 height 6
checkbox input "true"
click at [425, 223] on button "Add Creators" at bounding box center [425, 220] width 45 height 12
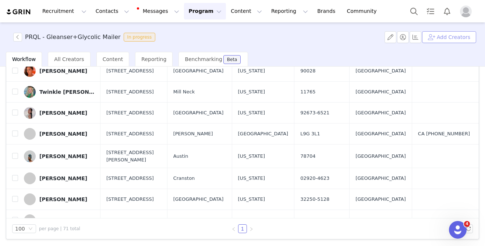
scroll to position [0, 0]
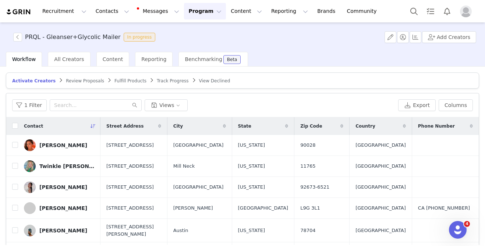
click at [167, 124] on div "Street Address" at bounding box center [134, 126] width 67 height 18
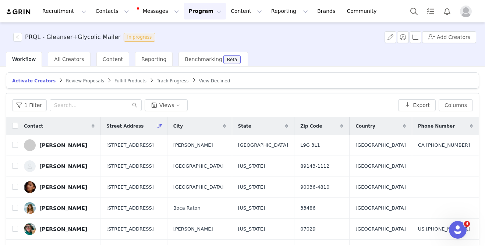
click at [167, 124] on div "Street Address" at bounding box center [134, 126] width 67 height 18
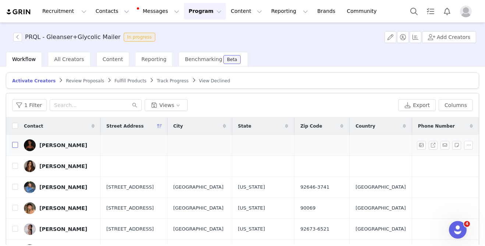
click at [15, 142] on input "checkbox" at bounding box center [15, 145] width 6 height 6
checkbox input "true"
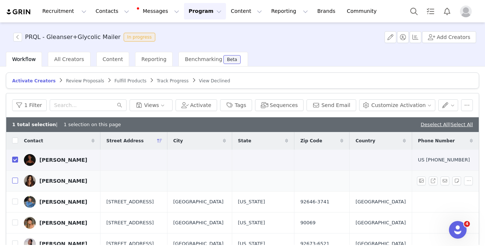
click at [15, 181] on input "checkbox" at bounding box center [15, 181] width 6 height 6
checkbox input "true"
click at [465, 108] on button "button" at bounding box center [467, 105] width 12 height 12
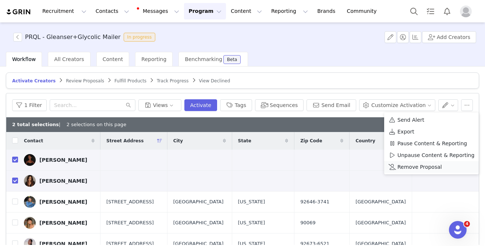
click at [425, 169] on span "Remove Proposal" at bounding box center [420, 167] width 45 height 8
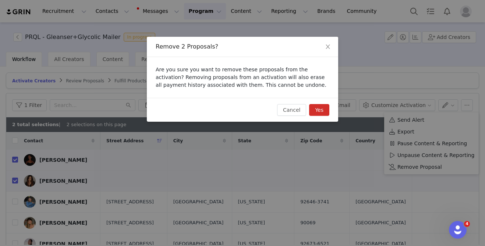
click at [314, 106] on button "Yes" at bounding box center [319, 110] width 20 height 12
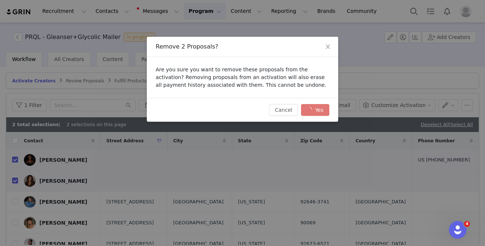
checkbox input "false"
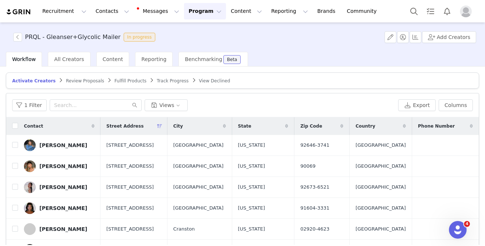
click at [355, 68] on div "Activate Creators Review Proposals Fulfill Products Track Progress View Decline…" at bounding box center [242, 156] width 485 height 179
click at [448, 39] on button "Add Creators" at bounding box center [449, 37] width 54 height 12
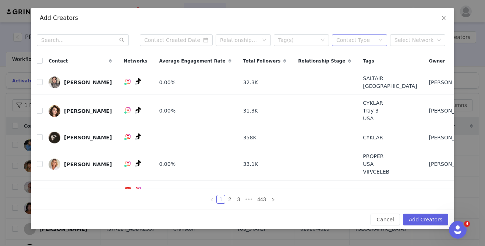
click at [369, 43] on div "Contact Type" at bounding box center [356, 39] width 38 height 7
click at [366, 55] on li "Creator" at bounding box center [359, 55] width 55 height 12
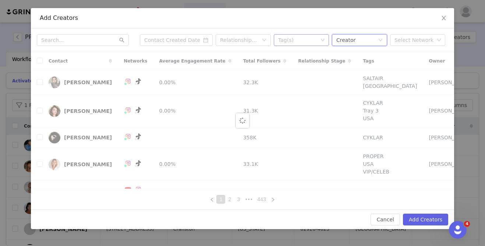
click at [304, 40] on div "Tag(s)" at bounding box center [298, 39] width 40 height 7
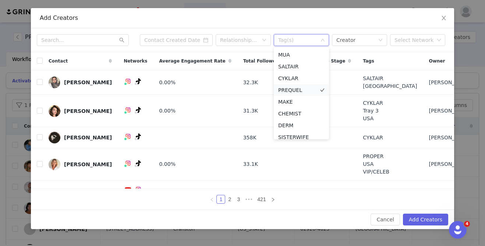
click at [302, 92] on li "PREQUEL" at bounding box center [301, 90] width 55 height 12
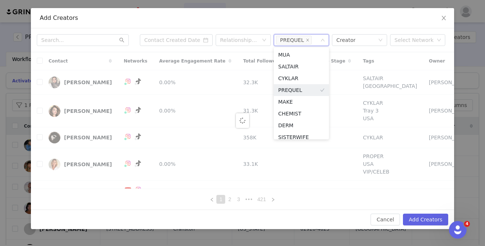
scroll to position [4, 0]
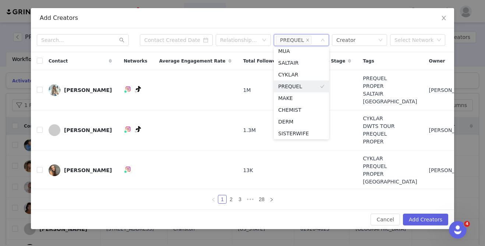
click at [311, 221] on div "Cancel Add Creators" at bounding box center [243, 220] width 412 height 12
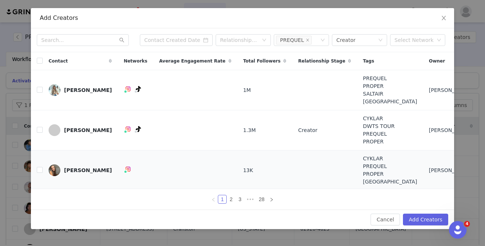
scroll to position [148, 0]
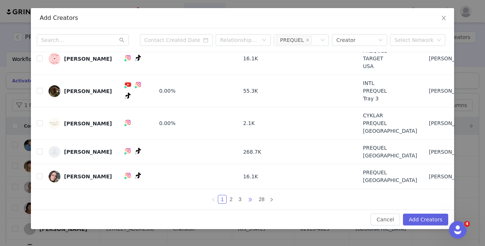
click at [247, 200] on span "•••" at bounding box center [250, 199] width 12 height 9
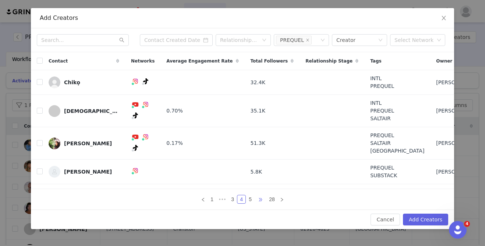
click at [258, 200] on span "•••" at bounding box center [261, 199] width 12 height 9
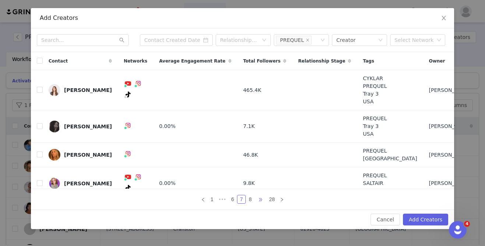
click at [258, 200] on span "•••" at bounding box center [261, 199] width 12 height 9
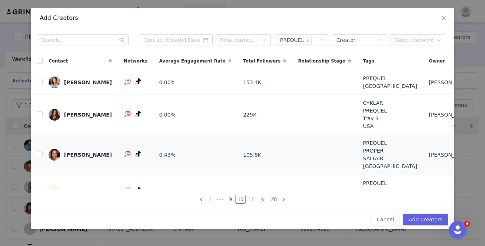
scroll to position [117, 0]
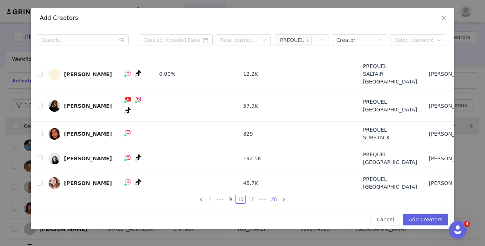
click at [270, 196] on link "28" at bounding box center [274, 200] width 10 height 8
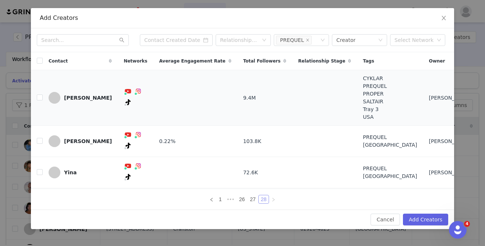
scroll to position [11, 0]
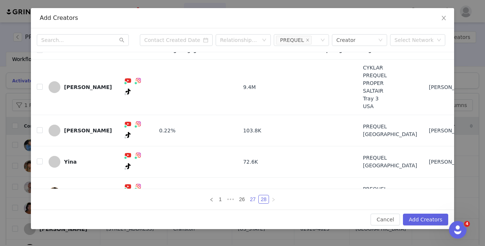
click at [253, 200] on link "27" at bounding box center [253, 200] width 10 height 8
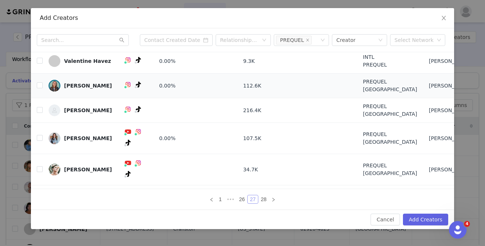
scroll to position [78, 0]
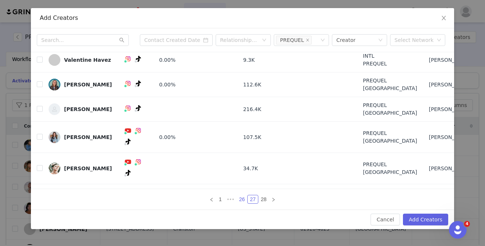
click at [246, 198] on link "26" at bounding box center [242, 200] width 10 height 8
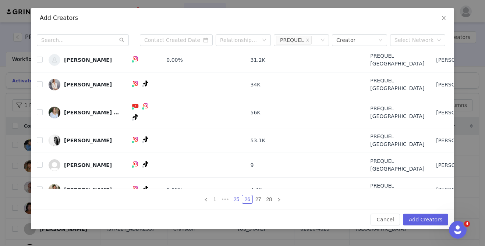
click at [237, 200] on link "25" at bounding box center [237, 200] width 10 height 8
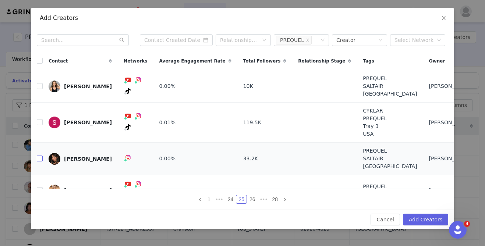
click at [39, 156] on input "checkbox" at bounding box center [40, 159] width 6 height 6
checkbox input "true"
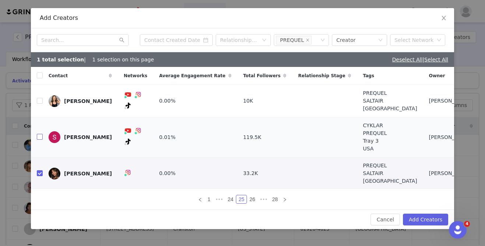
click at [38, 137] on input "checkbox" at bounding box center [40, 137] width 6 height 6
checkbox input "true"
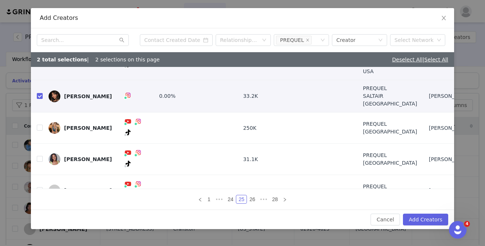
scroll to position [79, 0]
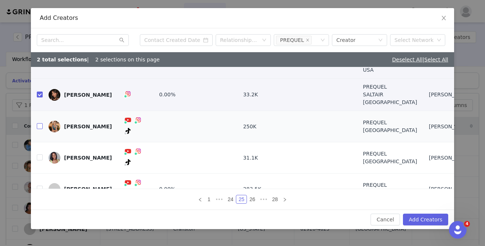
click at [40, 123] on input "checkbox" at bounding box center [40, 126] width 6 height 6
checkbox input "true"
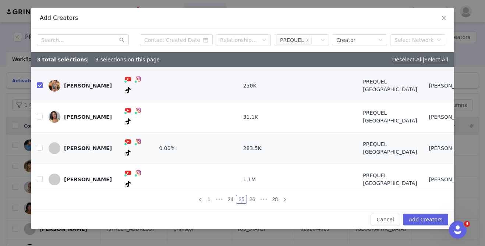
scroll to position [124, 0]
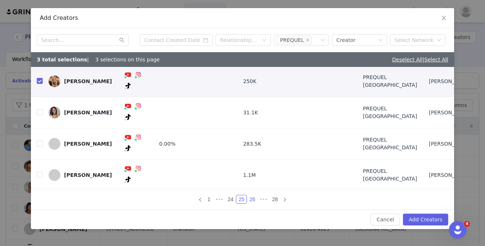
click at [251, 198] on link "26" at bounding box center [252, 200] width 10 height 8
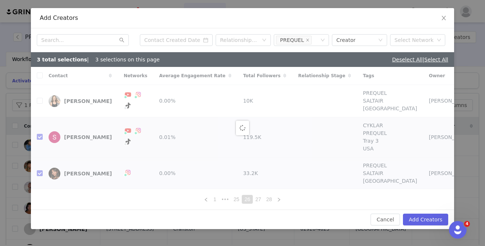
checkbox input "false"
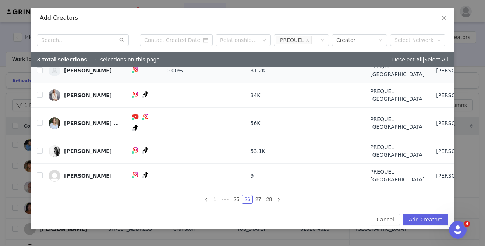
scroll to position [93, 0]
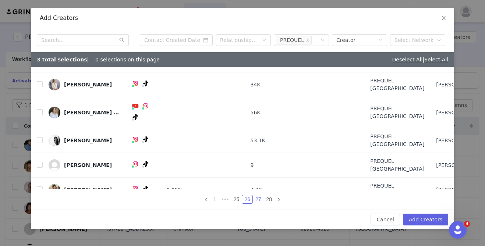
click at [259, 201] on link "27" at bounding box center [258, 200] width 10 height 8
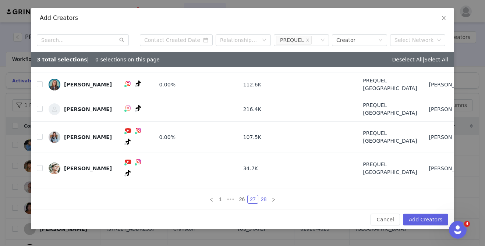
click at [260, 199] on link "28" at bounding box center [264, 200] width 10 height 8
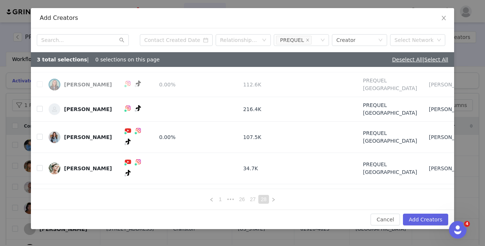
scroll to position [0, 0]
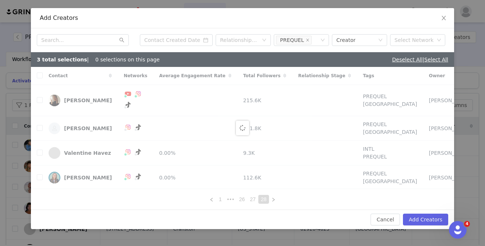
click at [243, 199] on link "26" at bounding box center [242, 200] width 10 height 8
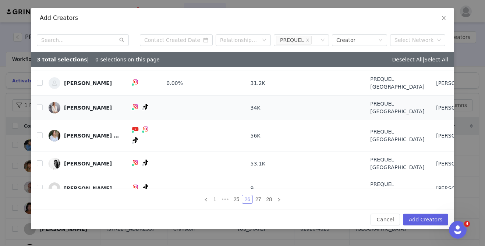
scroll to position [93, 0]
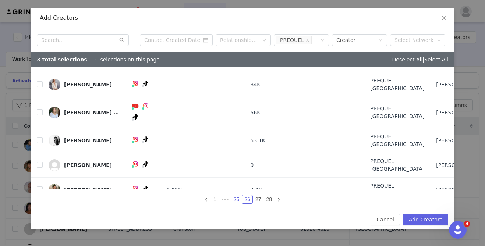
click at [237, 201] on link "25" at bounding box center [237, 200] width 10 height 8
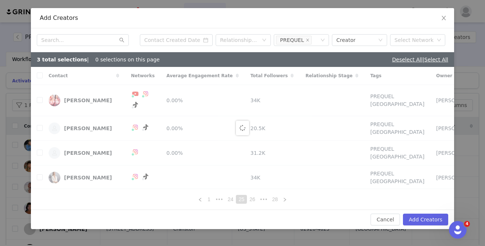
checkbox input "true"
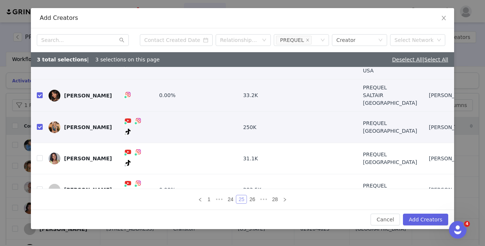
scroll to position [124, 0]
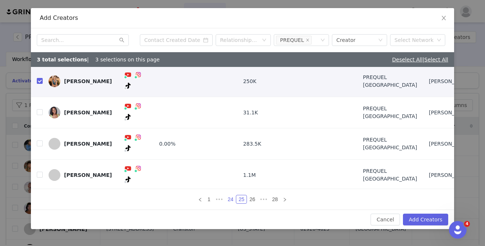
click at [232, 201] on link "24" at bounding box center [231, 200] width 10 height 8
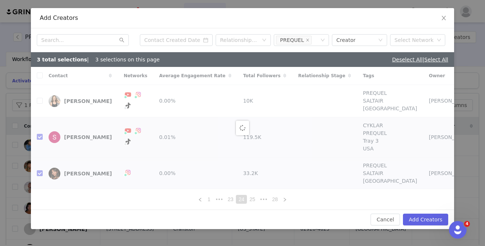
checkbox input "false"
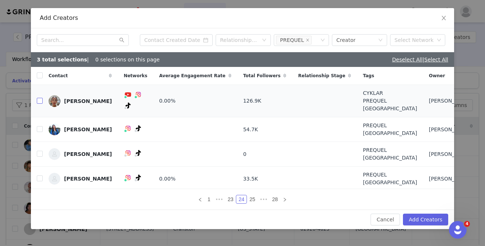
click at [40, 101] on input "checkbox" at bounding box center [40, 101] width 6 height 6
checkbox input "true"
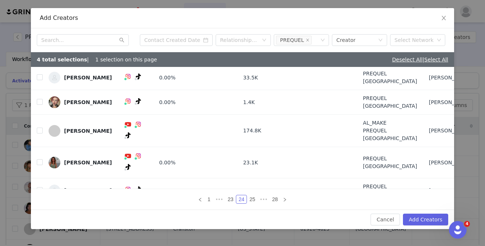
scroll to position [105, 0]
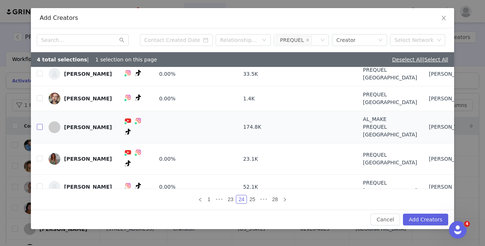
click at [38, 126] on input "checkbox" at bounding box center [40, 127] width 6 height 6
checkbox input "true"
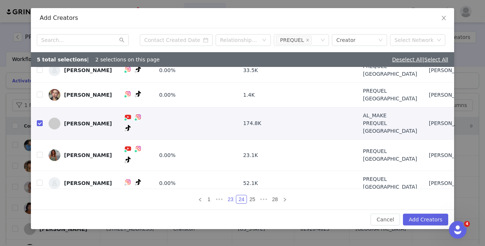
click at [229, 201] on link "23" at bounding box center [231, 200] width 10 height 8
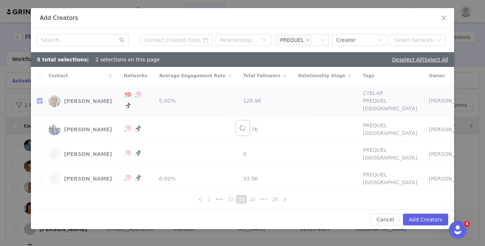
checkbox input "false"
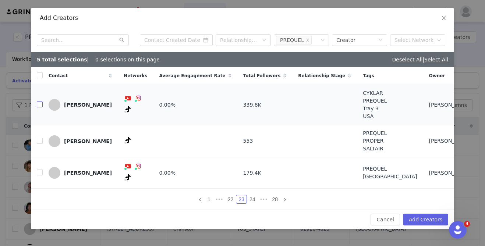
click at [40, 107] on input "checkbox" at bounding box center [40, 105] width 6 height 6
checkbox input "true"
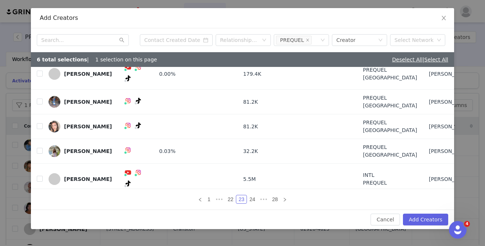
scroll to position [116, 0]
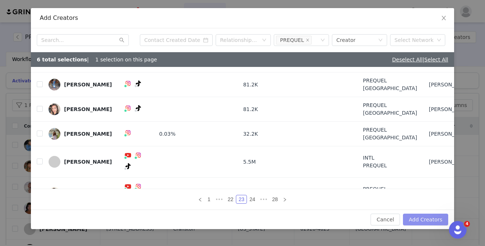
click at [422, 219] on button "Add Creators" at bounding box center [425, 220] width 45 height 12
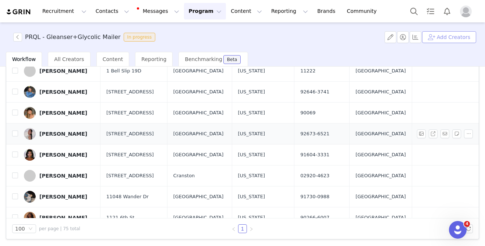
scroll to position [0, 0]
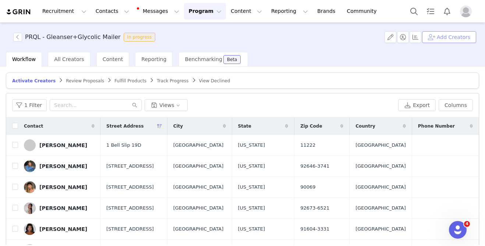
click at [452, 39] on button "Add Creators" at bounding box center [449, 37] width 54 height 12
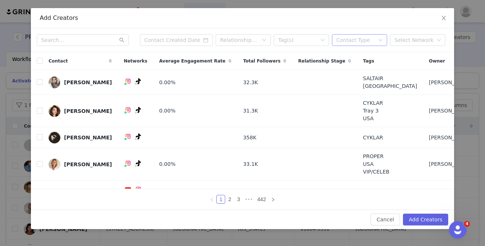
click at [355, 38] on div "Contact Type" at bounding box center [356, 39] width 38 height 7
click at [353, 54] on li "Creator" at bounding box center [359, 55] width 55 height 12
click at [314, 39] on div "Tag(s)" at bounding box center [298, 39] width 40 height 7
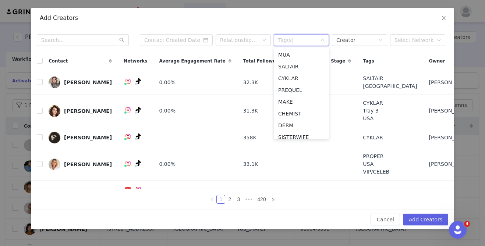
click at [284, 28] on div "Add Creators" at bounding box center [242, 18] width 423 height 20
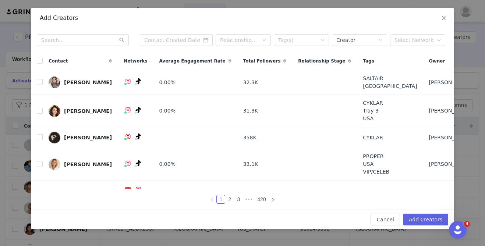
click at [176, 60] on span "Average Engagement Rate" at bounding box center [192, 61] width 66 height 7
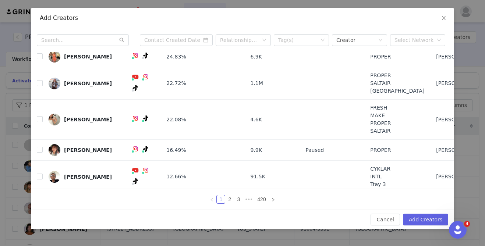
scroll to position [95, 0]
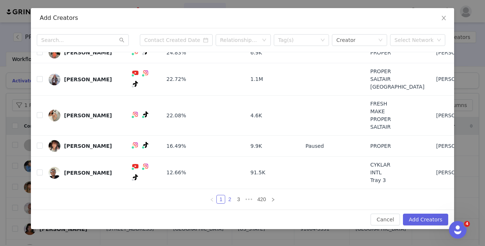
click at [229, 199] on link "2" at bounding box center [230, 200] width 8 height 8
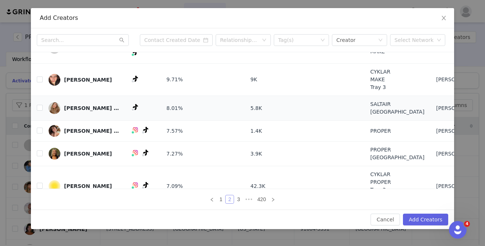
scroll to position [113, 0]
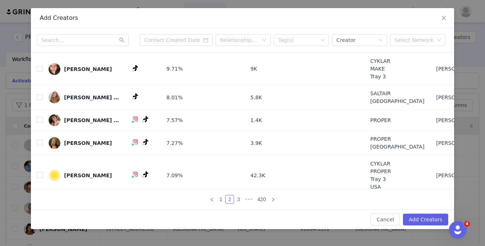
click at [239, 200] on link "3" at bounding box center [239, 200] width 8 height 8
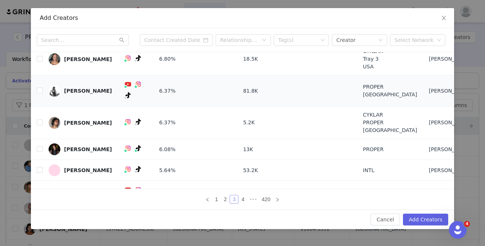
scroll to position [79, 0]
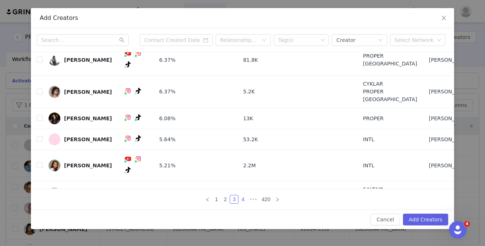
click at [240, 198] on link "4" at bounding box center [243, 200] width 8 height 8
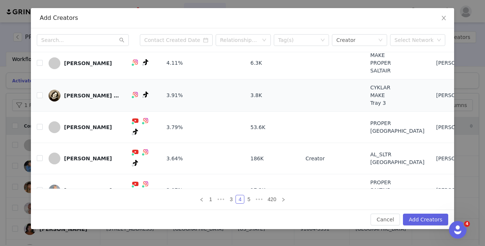
scroll to position [133, 0]
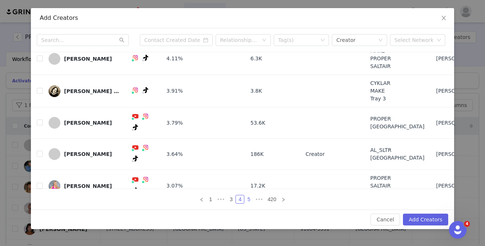
click at [252, 200] on link "5" at bounding box center [249, 200] width 8 height 8
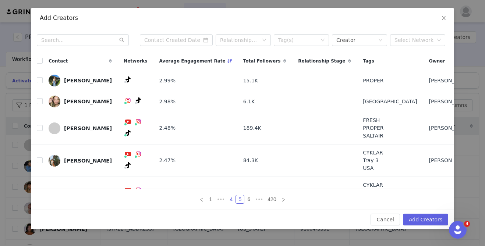
click at [233, 199] on link "4" at bounding box center [231, 200] width 8 height 8
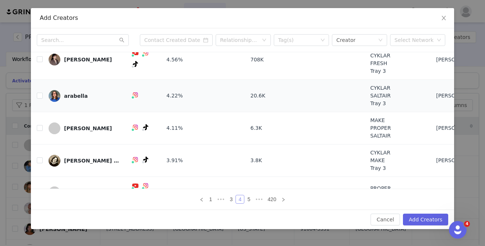
scroll to position [133, 0]
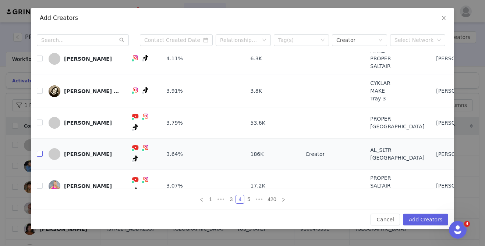
click at [39, 151] on input "checkbox" at bounding box center [40, 154] width 6 height 6
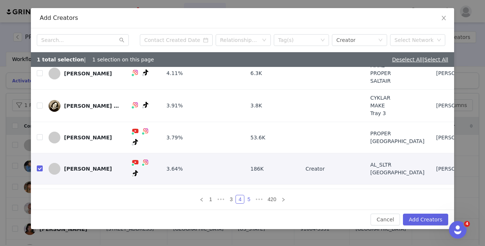
click at [246, 200] on link "5" at bounding box center [249, 200] width 8 height 8
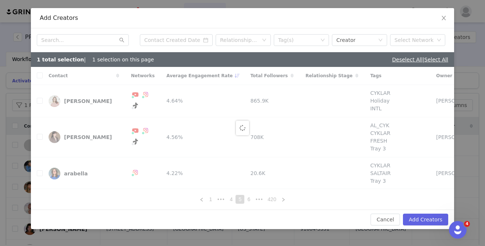
checkbox input "false"
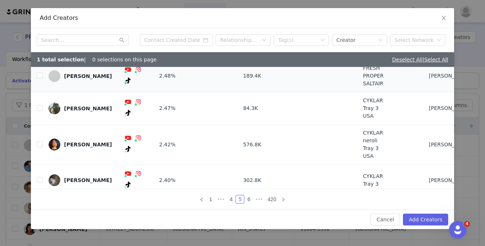
scroll to position [113, 0]
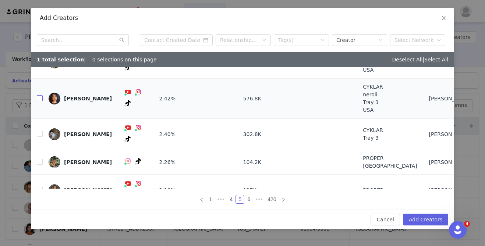
click at [39, 98] on input "checkbox" at bounding box center [40, 98] width 6 height 6
click at [247, 201] on link "6" at bounding box center [249, 200] width 8 height 8
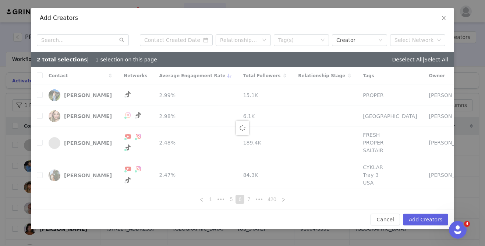
checkbox input "false"
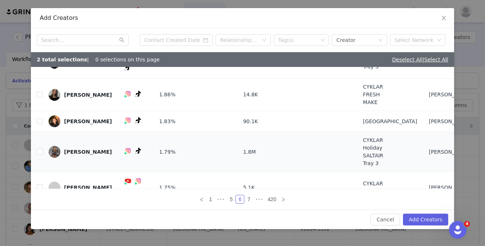
scroll to position [109, 0]
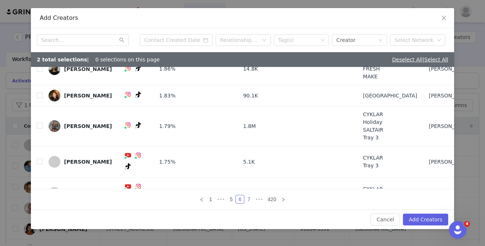
click at [250, 200] on link "7" at bounding box center [249, 200] width 8 height 8
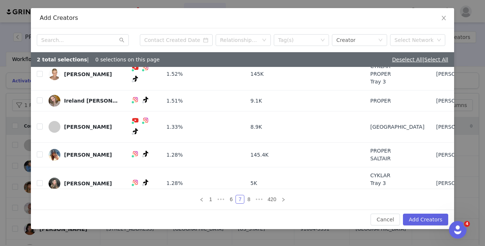
scroll to position [113, 0]
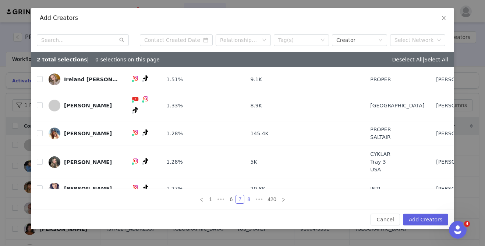
click at [249, 200] on link "8" at bounding box center [249, 200] width 8 height 8
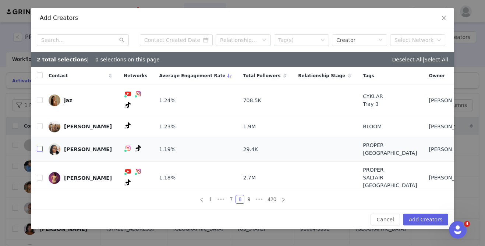
click at [42, 146] on input "checkbox" at bounding box center [40, 149] width 6 height 6
checkbox input "true"
click at [40, 123] on input "checkbox" at bounding box center [40, 126] width 6 height 6
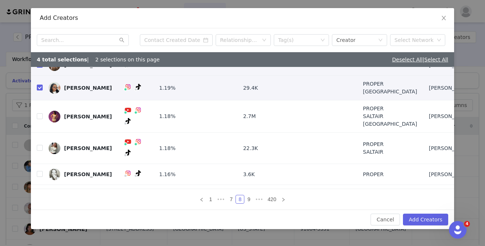
scroll to position [98, 0]
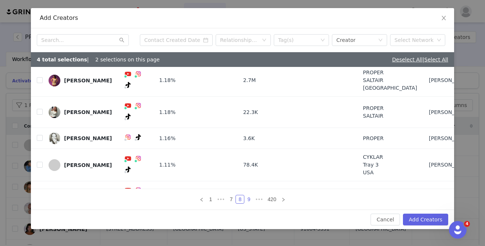
click at [249, 201] on link "9" at bounding box center [249, 200] width 8 height 8
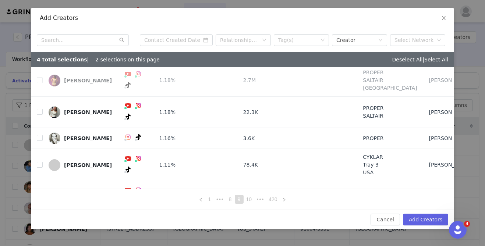
scroll to position [0, 0]
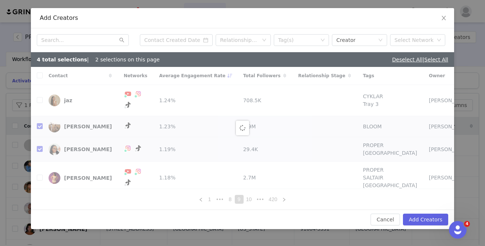
checkbox input "false"
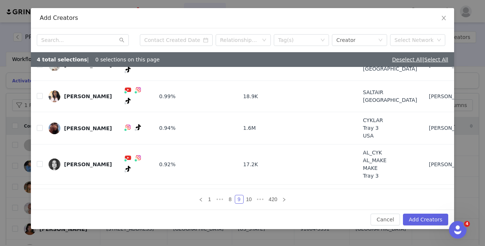
scroll to position [155, 0]
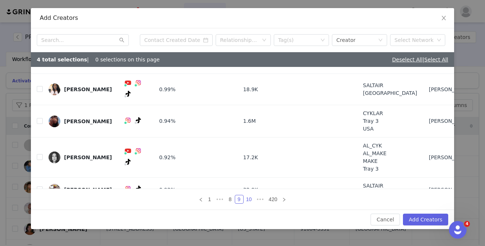
click at [251, 198] on link "10" at bounding box center [249, 200] width 10 height 8
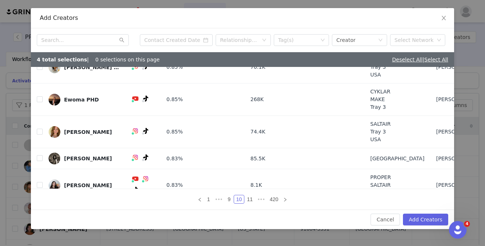
scroll to position [151, 0]
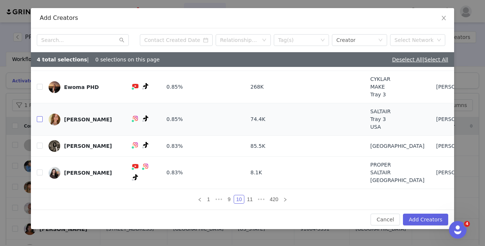
click at [40, 119] on input "checkbox" at bounding box center [40, 119] width 6 height 6
click at [250, 200] on link "11" at bounding box center [250, 200] width 10 height 8
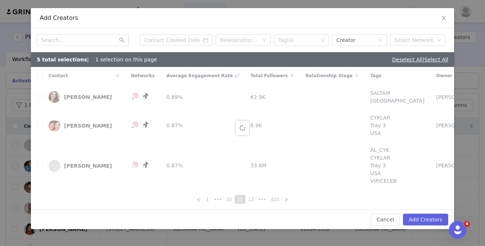
checkbox input "false"
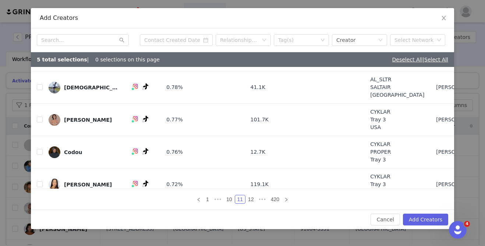
scroll to position [132, 0]
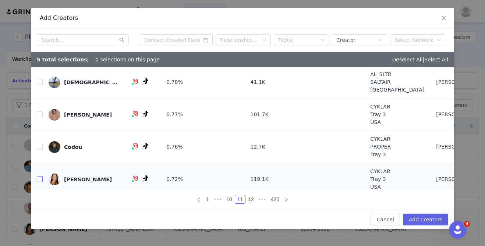
click at [41, 176] on input "checkbox" at bounding box center [40, 179] width 6 height 6
click at [250, 199] on link "12" at bounding box center [251, 200] width 10 height 8
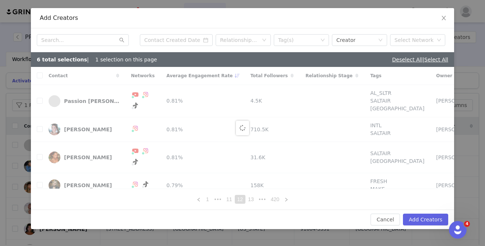
checkbox input "false"
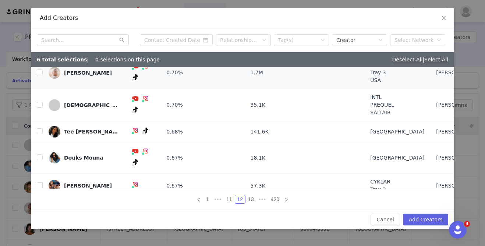
scroll to position [51, 0]
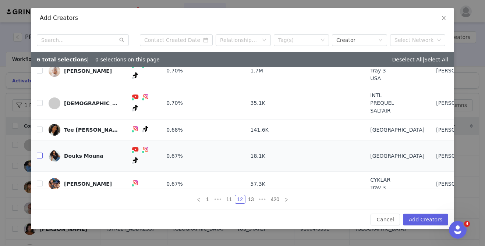
click at [40, 153] on input "checkbox" at bounding box center [40, 156] width 6 height 6
checkbox input "true"
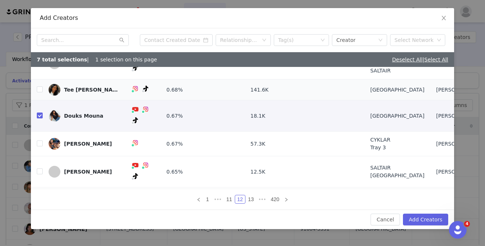
scroll to position [105, 0]
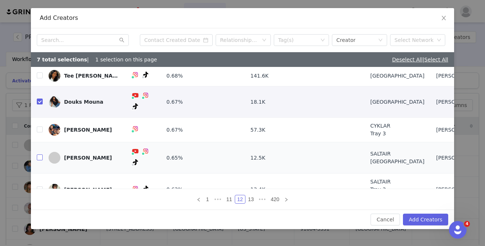
click at [39, 155] on input "checkbox" at bounding box center [40, 158] width 6 height 6
checkbox input "true"
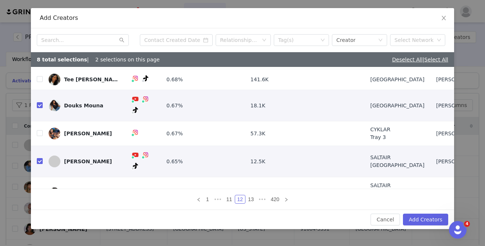
scroll to position [99, 0]
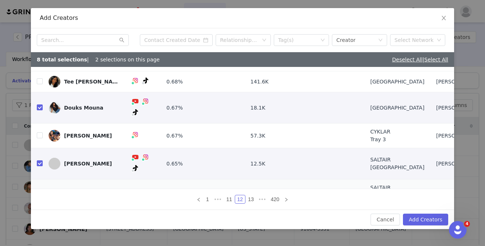
click at [40, 193] on input "checkbox" at bounding box center [40, 196] width 6 height 6
checkbox input "true"
click at [38, 80] on input "checkbox" at bounding box center [40, 81] width 6 height 6
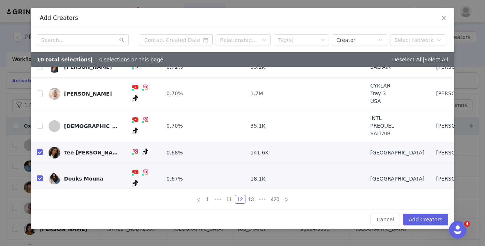
scroll to position [0, 0]
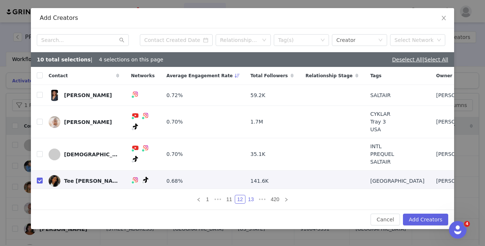
click at [249, 201] on link "13" at bounding box center [251, 200] width 10 height 8
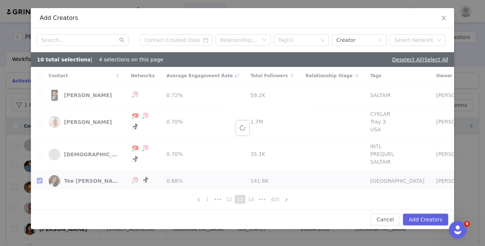
checkbox input "false"
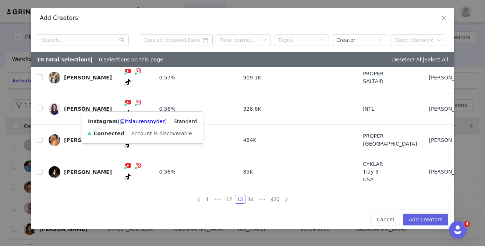
scroll to position [97, 0]
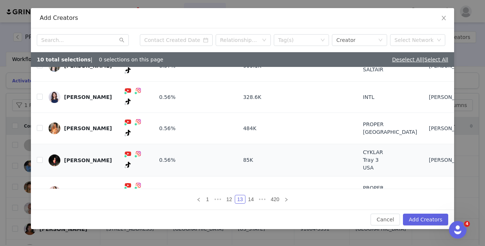
click at [43, 144] on td "[PERSON_NAME]" at bounding box center [80, 160] width 75 height 32
click at [41, 157] on input "checkbox" at bounding box center [40, 160] width 6 height 6
click at [250, 200] on link "14" at bounding box center [251, 200] width 10 height 8
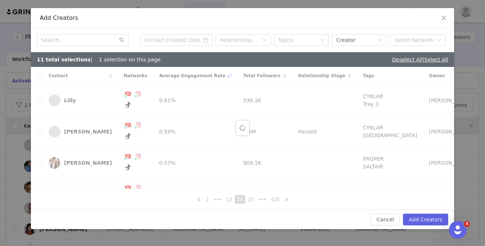
checkbox input "false"
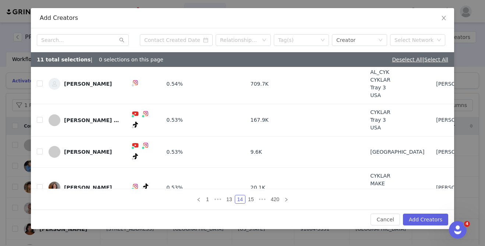
scroll to position [105, 0]
click at [41, 117] on input "checkbox" at bounding box center [40, 120] width 6 height 6
checkbox input "true"
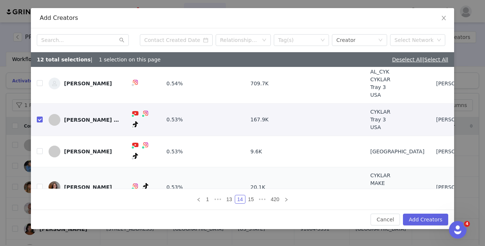
scroll to position [113, 0]
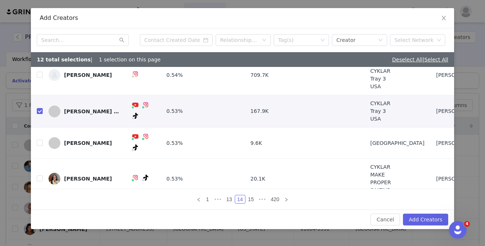
click at [40, 206] on input "checkbox" at bounding box center [40, 209] width 6 height 6
checkbox input "true"
click at [419, 223] on button "Add Creators" at bounding box center [425, 220] width 45 height 12
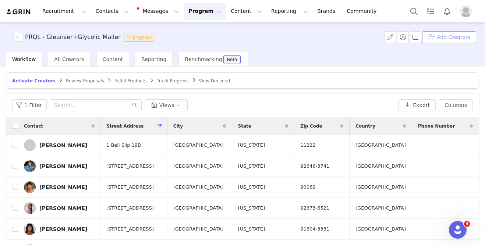
scroll to position [74, 0]
click at [445, 34] on button "Add Creators" at bounding box center [449, 37] width 54 height 12
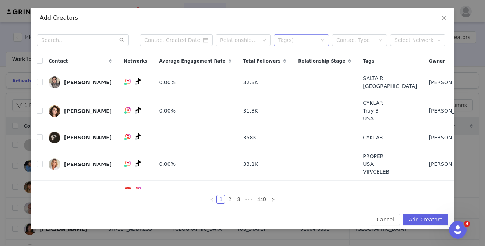
click at [296, 41] on div "Tag(s)" at bounding box center [298, 39] width 40 height 7
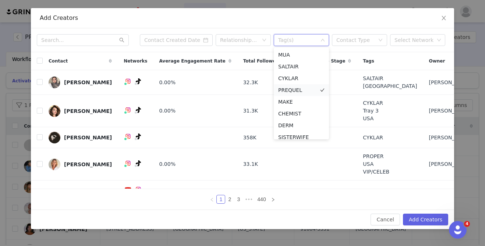
click at [295, 90] on li "PREQUEL" at bounding box center [301, 90] width 55 height 12
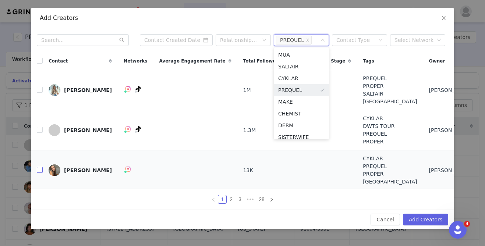
click at [41, 171] on input "checkbox" at bounding box center [40, 170] width 6 height 6
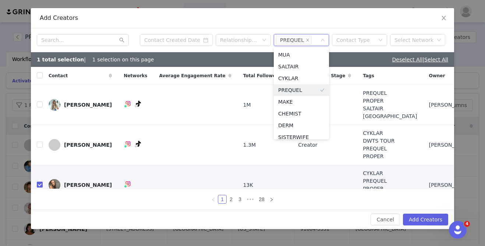
checkbox input "true"
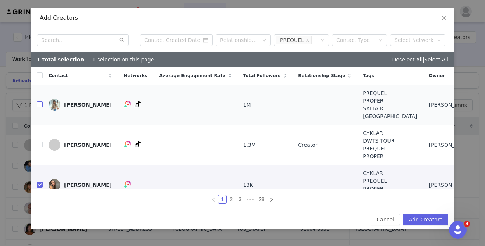
click at [38, 105] on input "checkbox" at bounding box center [40, 105] width 6 height 6
checkbox input "true"
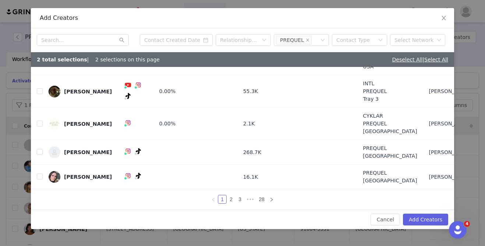
scroll to position [163, 0]
click at [38, 92] on input "checkbox" at bounding box center [40, 91] width 6 height 6
checkbox input "true"
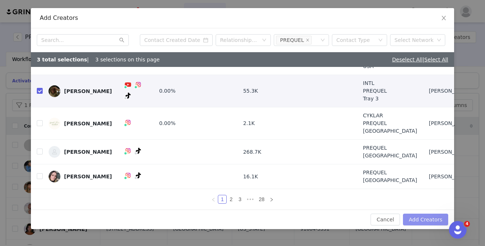
click at [423, 219] on button "Add Creators" at bounding box center [425, 220] width 45 height 12
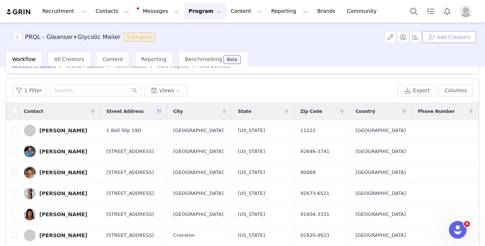
scroll to position [0, 0]
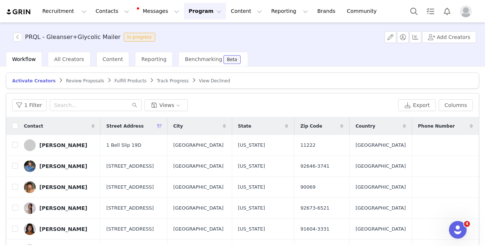
click at [366, 123] on span "Country" at bounding box center [366, 126] width 20 height 7
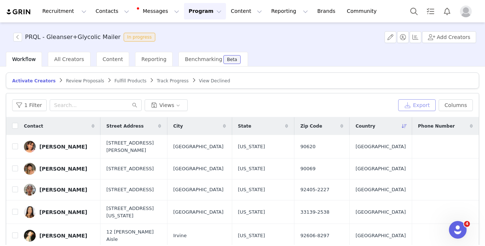
click at [411, 106] on button "Export" at bounding box center [417, 105] width 38 height 12
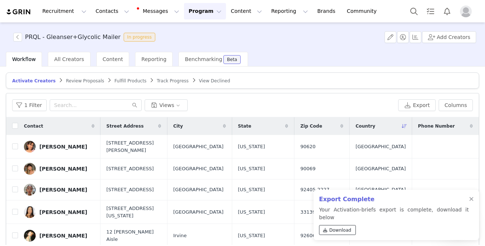
click at [332, 232] on span "Download" at bounding box center [341, 230] width 22 height 7
click at [16, 125] on input "checkbox" at bounding box center [15, 126] width 6 height 6
checkbox input "true"
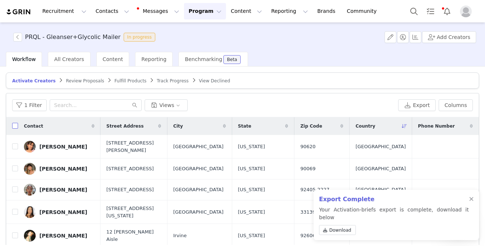
checkbox input "true"
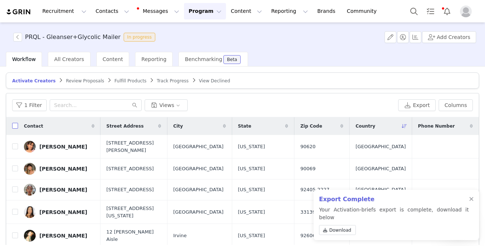
checkbox input "true"
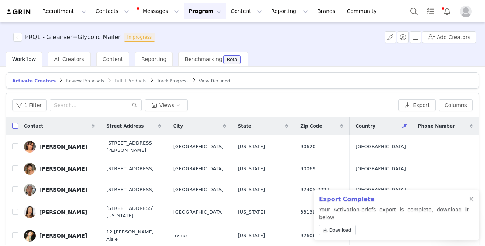
checkbox input "true"
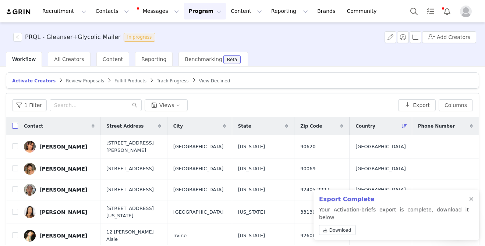
checkbox input "true"
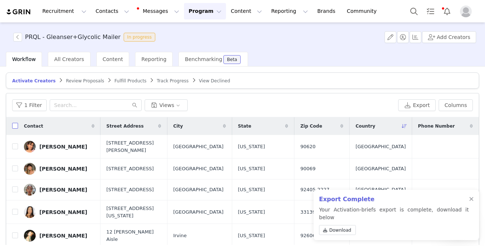
checkbox input "true"
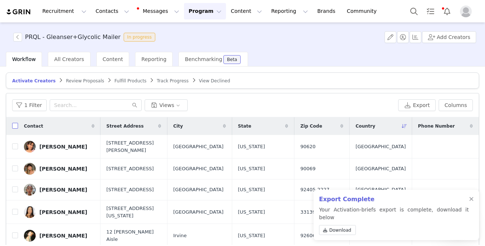
checkbox input "true"
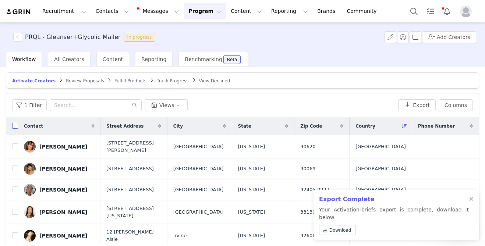
checkbox input "true"
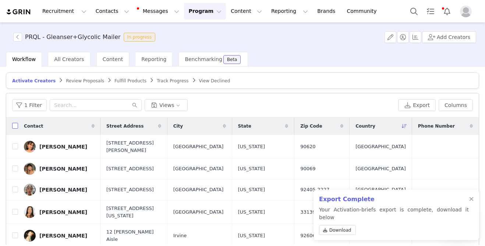
checkbox input "true"
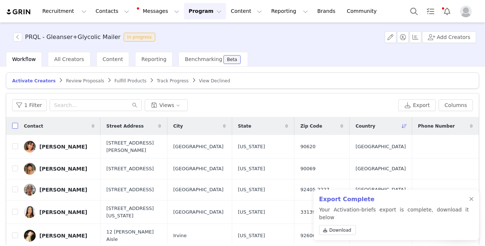
checkbox input "true"
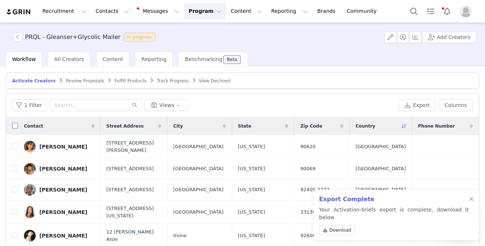
checkbox input "true"
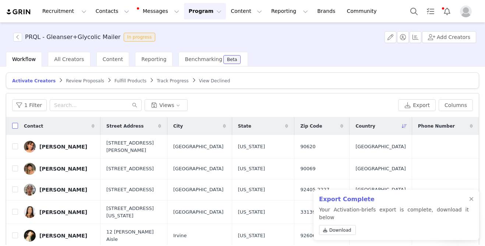
checkbox input "true"
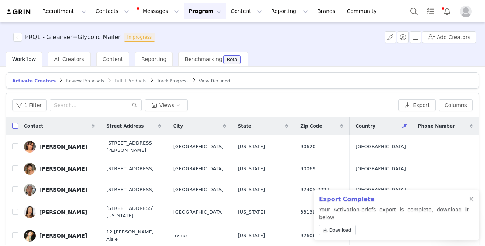
checkbox input "true"
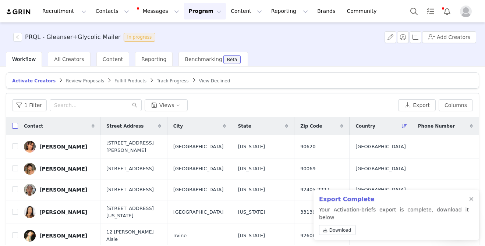
checkbox input "true"
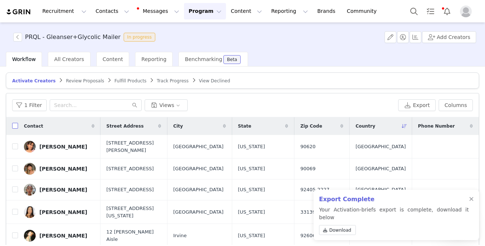
checkbox input "true"
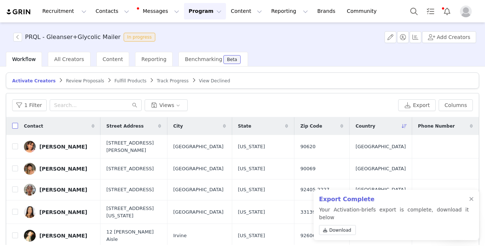
checkbox input "true"
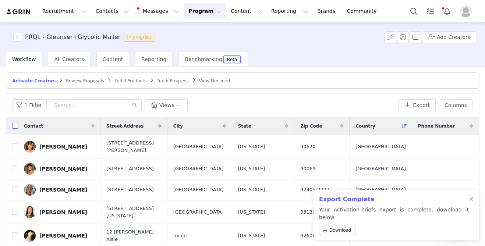
checkbox input "true"
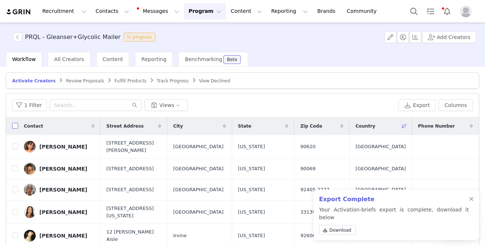
checkbox input "true"
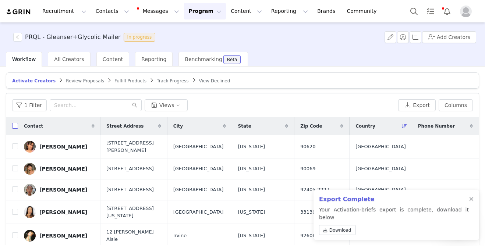
checkbox input "true"
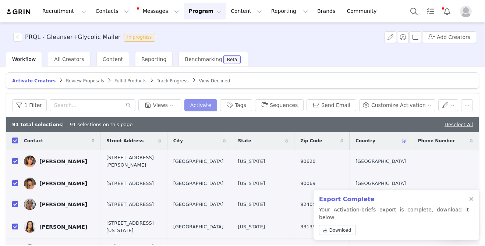
click at [217, 107] on button "Activate" at bounding box center [200, 105] width 33 height 12
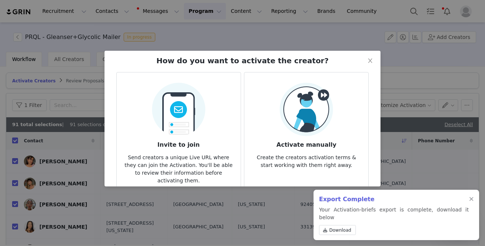
click at [295, 94] on img at bounding box center [306, 109] width 53 height 53
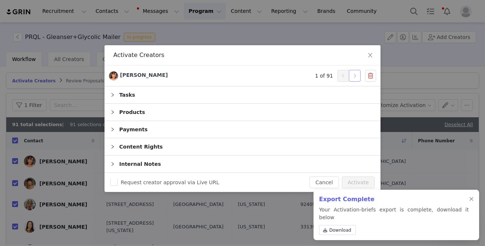
click at [355, 75] on button "button" at bounding box center [355, 76] width 12 height 12
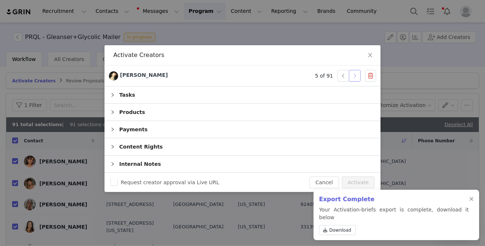
click at [355, 75] on button "button" at bounding box center [355, 76] width 12 height 12
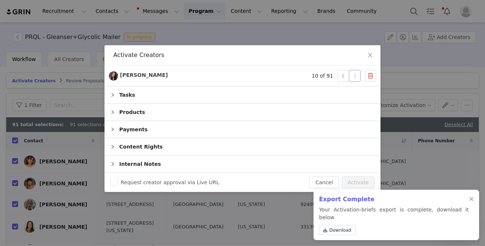
click at [355, 75] on button "button" at bounding box center [355, 76] width 12 height 12
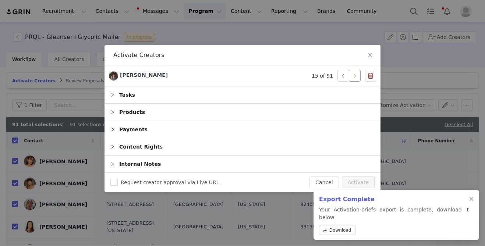
click at [355, 75] on button "button" at bounding box center [355, 76] width 12 height 12
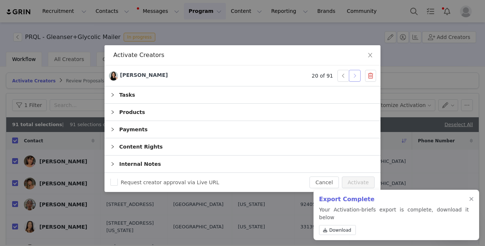
click at [355, 75] on button "button" at bounding box center [355, 76] width 12 height 12
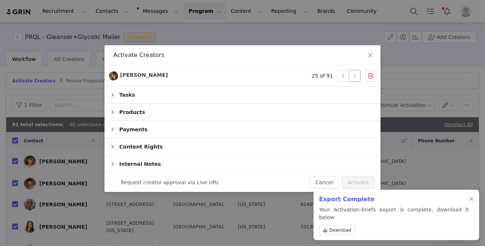
click at [355, 75] on button "button" at bounding box center [355, 76] width 12 height 12
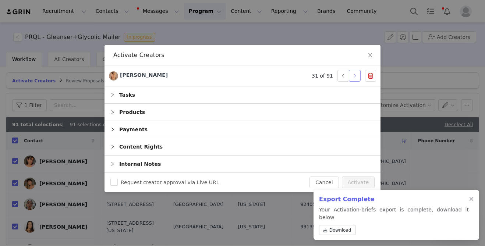
click at [355, 75] on button "button" at bounding box center [355, 76] width 12 height 12
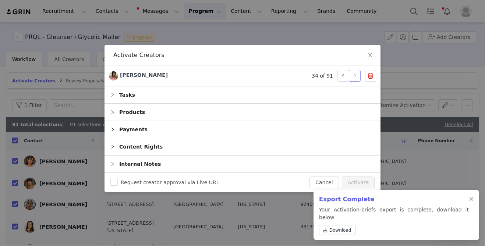
click at [355, 75] on button "button" at bounding box center [355, 76] width 12 height 12
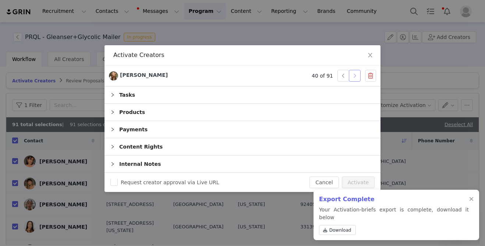
click at [355, 75] on button "button" at bounding box center [355, 76] width 12 height 12
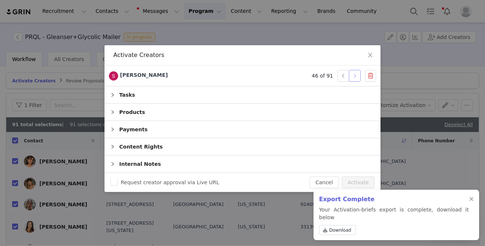
click at [355, 75] on button "button" at bounding box center [355, 76] width 12 height 12
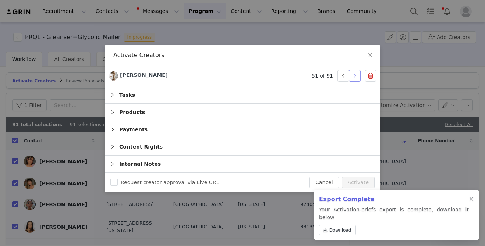
click at [355, 75] on button "button" at bounding box center [355, 78] width 12 height 12
click at [355, 75] on button "button" at bounding box center [355, 76] width 12 height 12
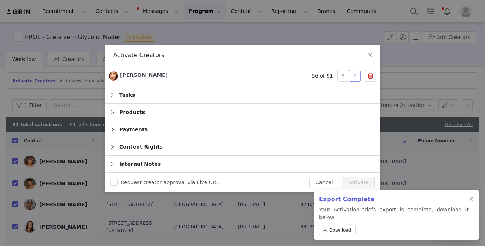
click at [353, 79] on button "button" at bounding box center [355, 76] width 12 height 12
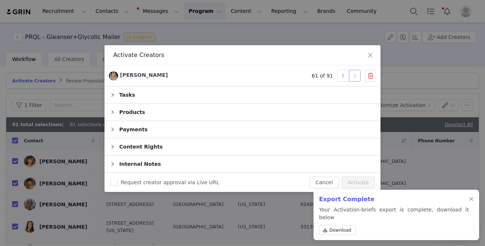
click at [353, 79] on button "button" at bounding box center [355, 76] width 12 height 12
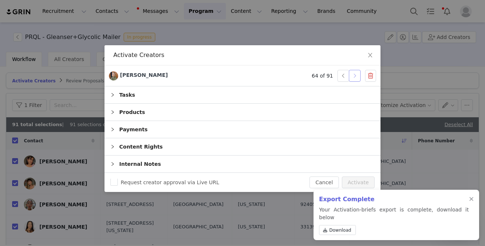
click at [353, 79] on button "button" at bounding box center [355, 76] width 12 height 12
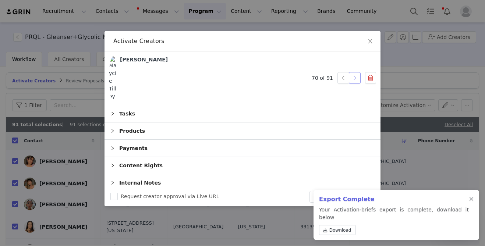
click at [353, 79] on button "button" at bounding box center [355, 78] width 12 height 12
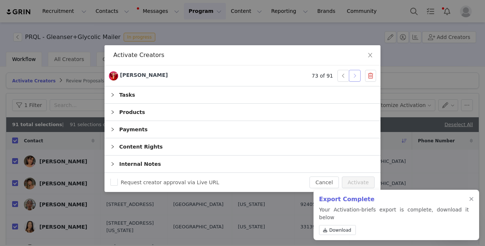
click at [353, 79] on button "button" at bounding box center [355, 76] width 12 height 12
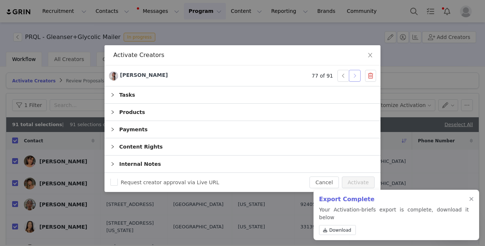
click at [353, 79] on button "button" at bounding box center [355, 76] width 12 height 12
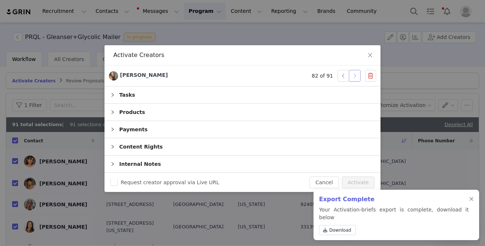
click at [353, 79] on button "button" at bounding box center [355, 76] width 12 height 12
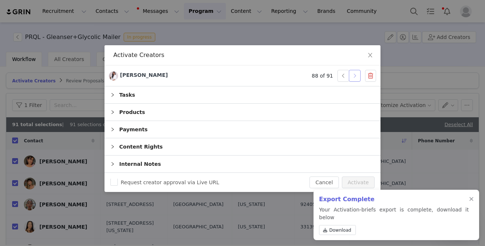
click at [353, 79] on button "button" at bounding box center [355, 76] width 12 height 12
click at [359, 182] on button "Activate" at bounding box center [358, 183] width 33 height 12
checkbox input "false"
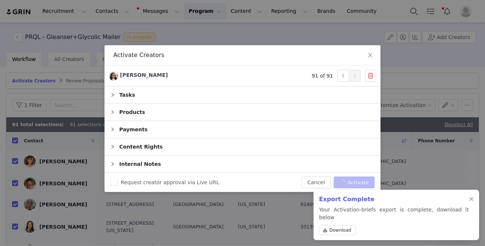
checkbox input "false"
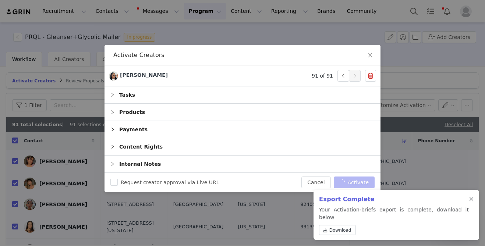
checkbox input "false"
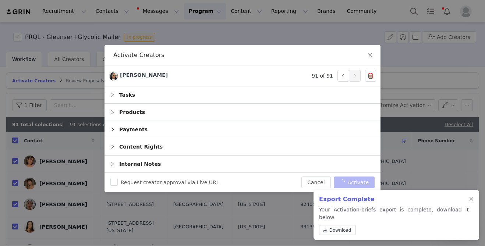
checkbox input "false"
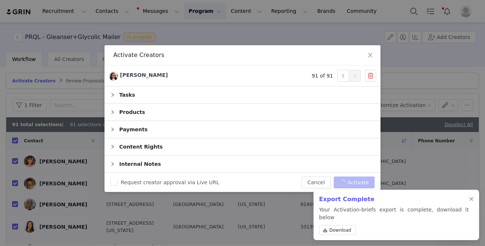
checkbox input "false"
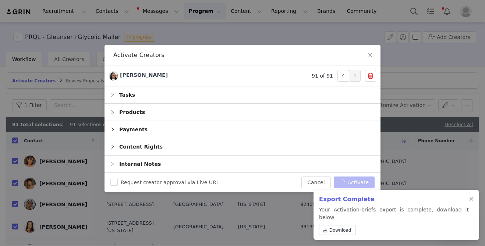
checkbox input "false"
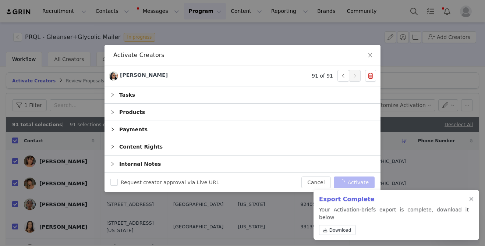
checkbox input "false"
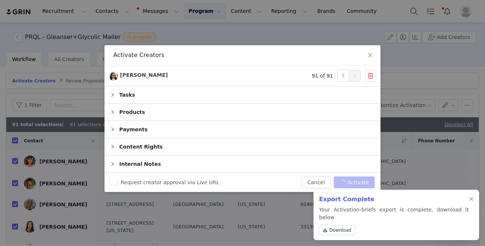
checkbox input "false"
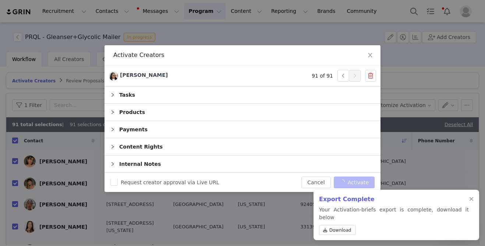
checkbox input "false"
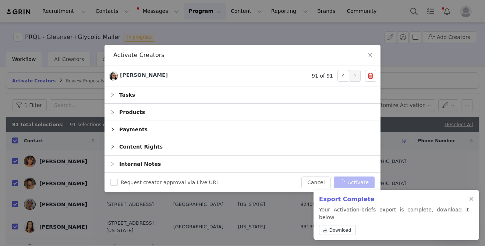
checkbox input "false"
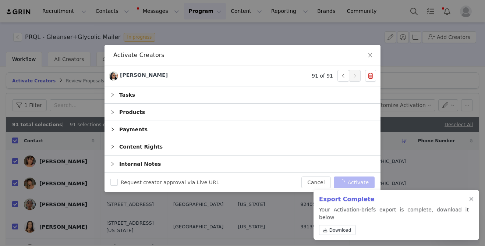
checkbox input "false"
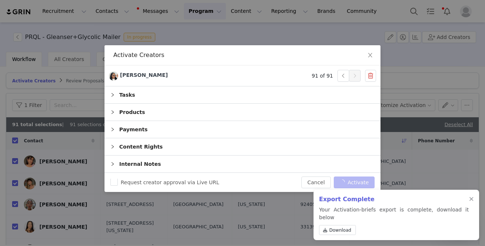
checkbox input "false"
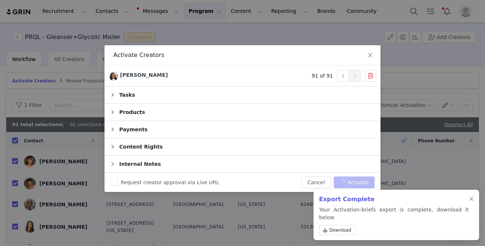
checkbox input "false"
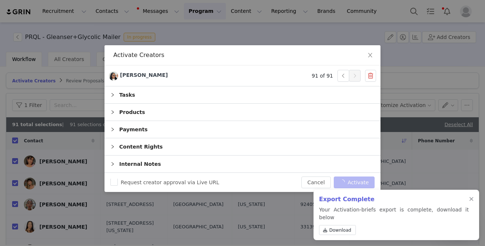
checkbox input "false"
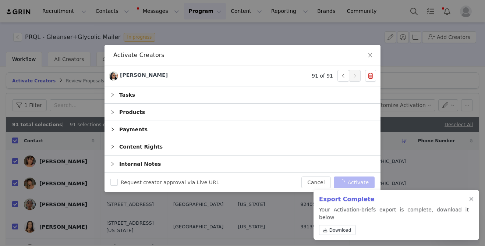
checkbox input "false"
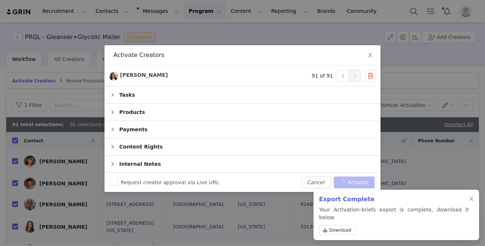
checkbox input "false"
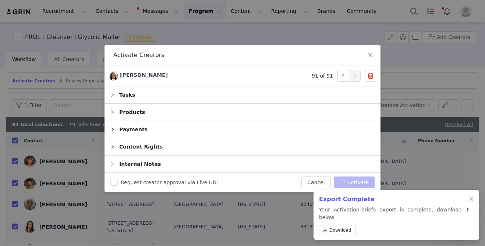
checkbox input "false"
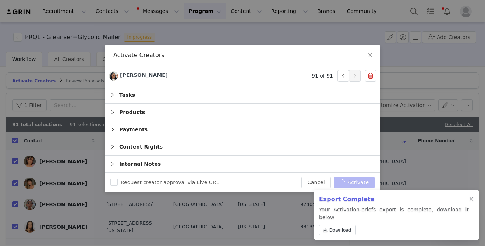
checkbox input "false"
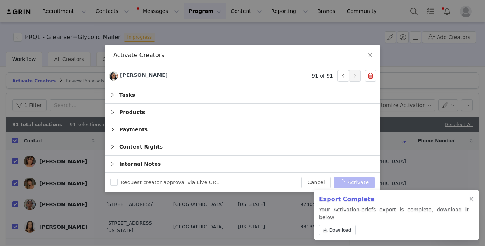
checkbox input "false"
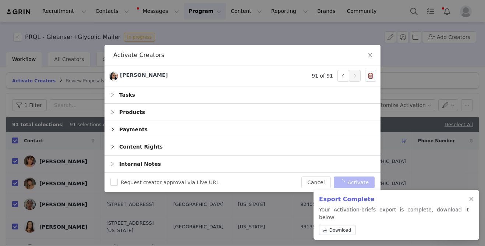
checkbox input "false"
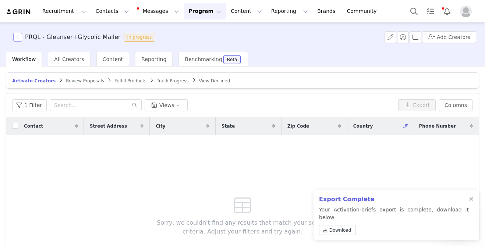
click at [19, 35] on button "button" at bounding box center [17, 37] width 9 height 9
